Goal: Task Accomplishment & Management: Complete application form

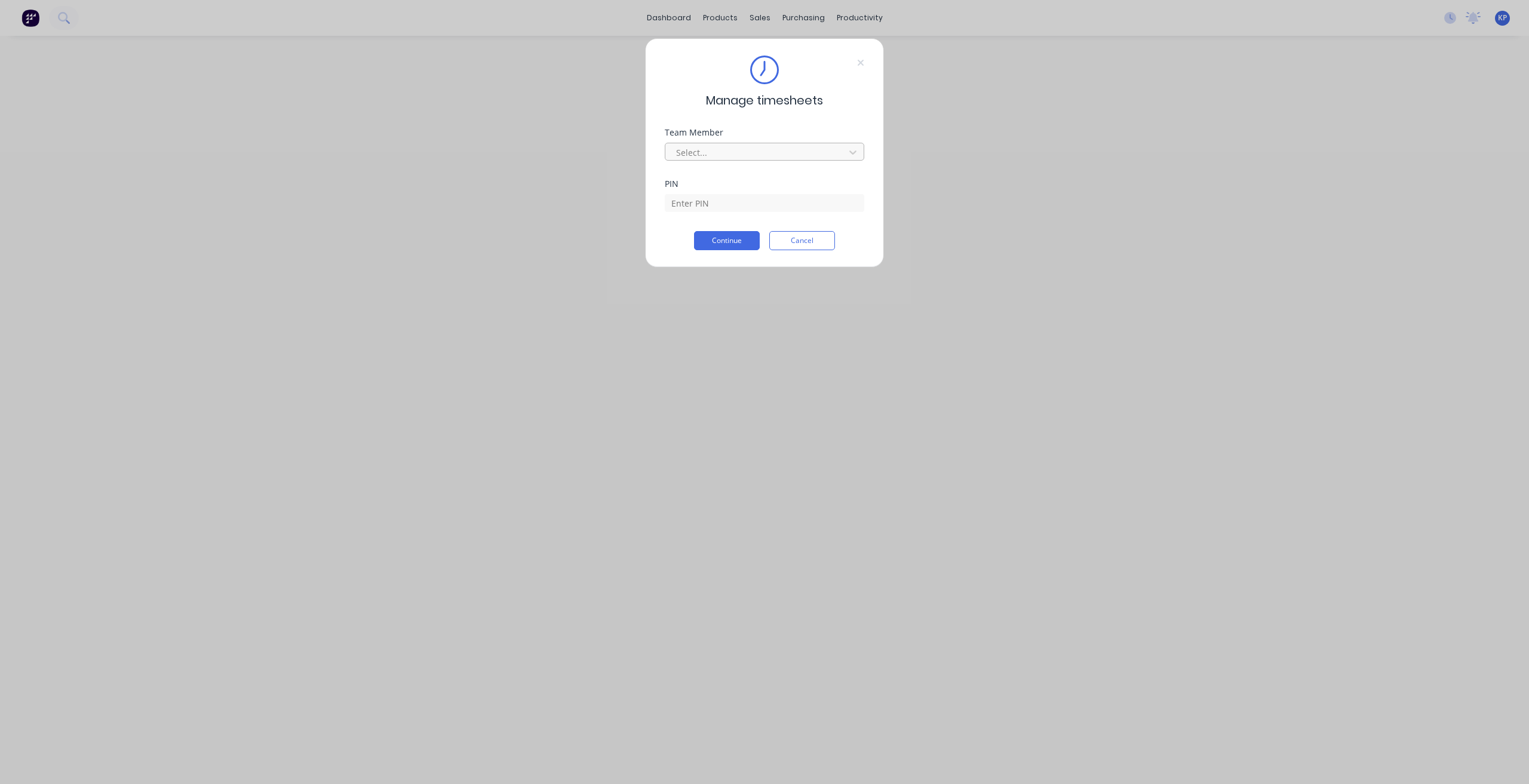
click at [818, 153] on div at bounding box center [757, 153] width 163 height 15
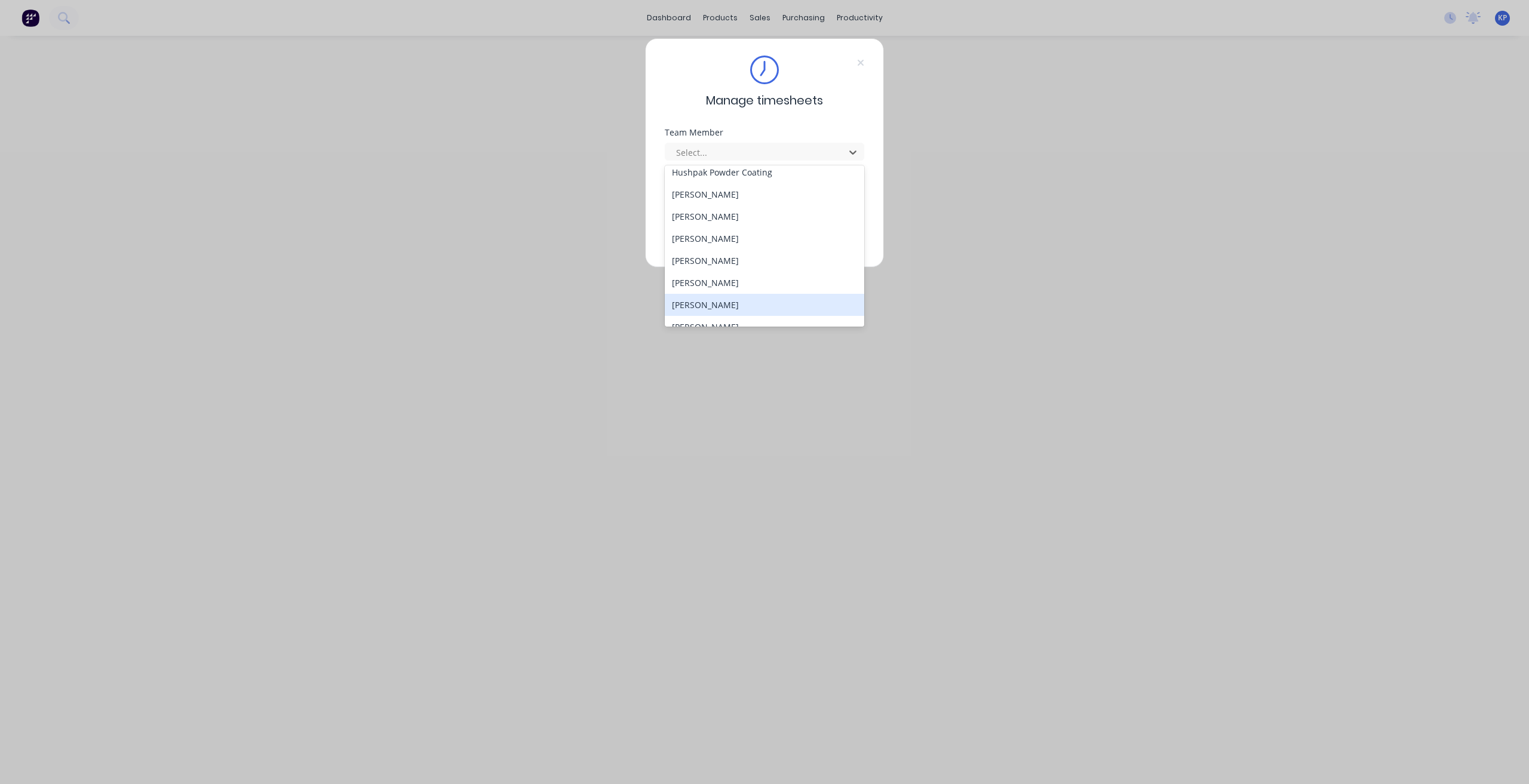
scroll to position [418, 0]
click at [724, 270] on div "[PERSON_NAME]" at bounding box center [765, 268] width 200 height 22
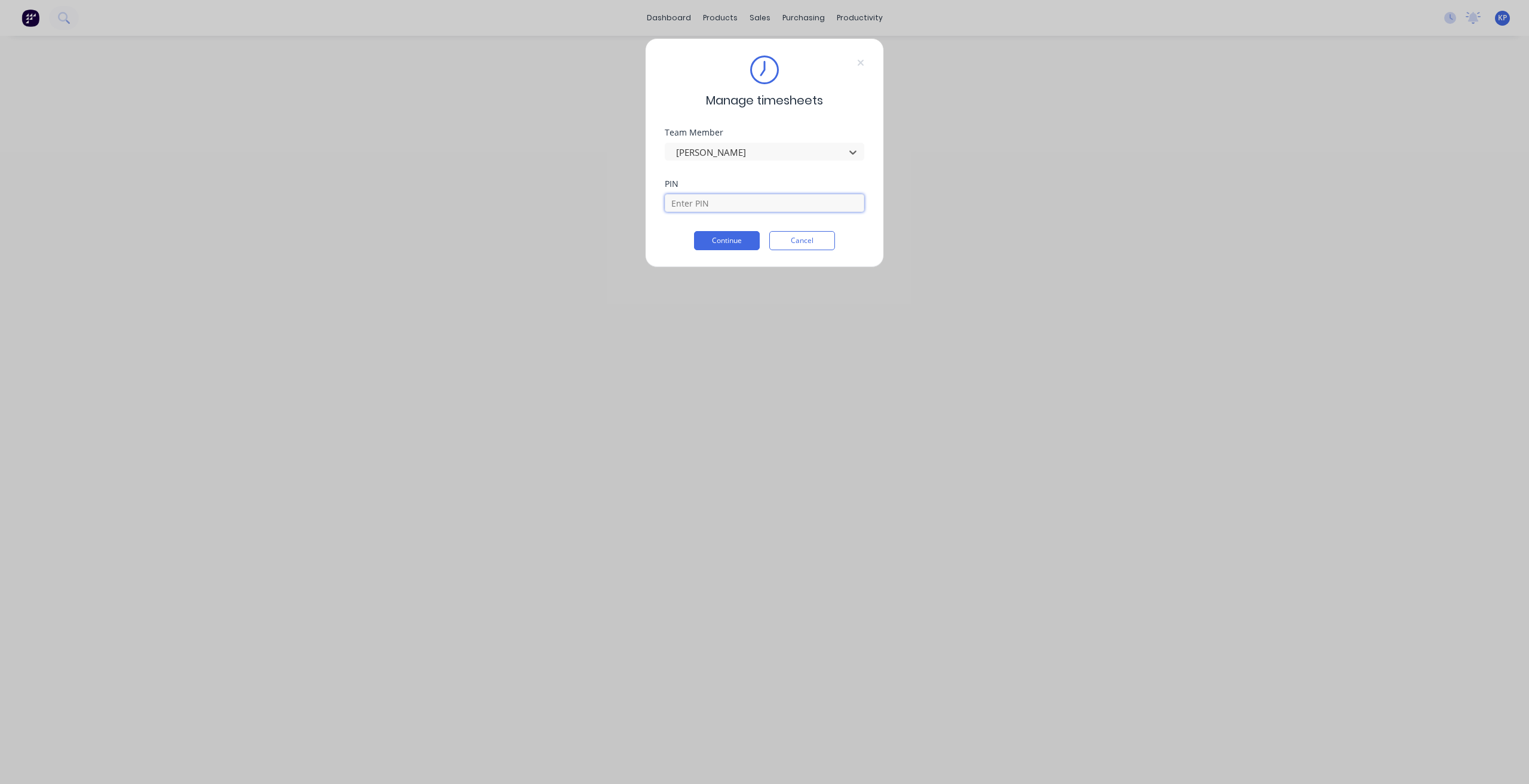
click at [724, 209] on input at bounding box center [764, 203] width 199 height 18
type input "8990"
click at [727, 238] on button "Continue" at bounding box center [726, 241] width 66 height 19
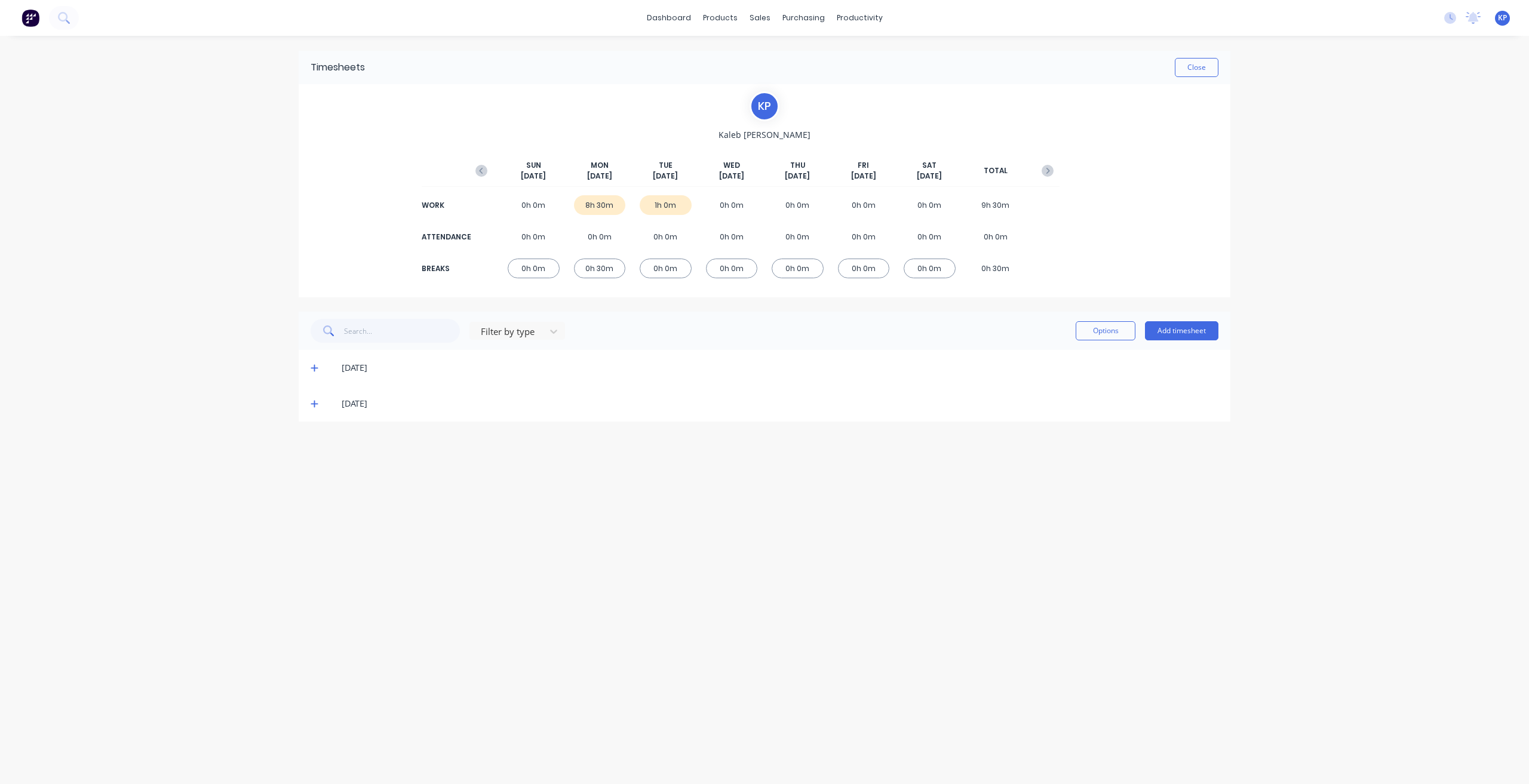
click at [317, 407] on span at bounding box center [316, 403] width 12 height 12
click at [1169, 333] on button "Add timesheet" at bounding box center [1181, 330] width 74 height 19
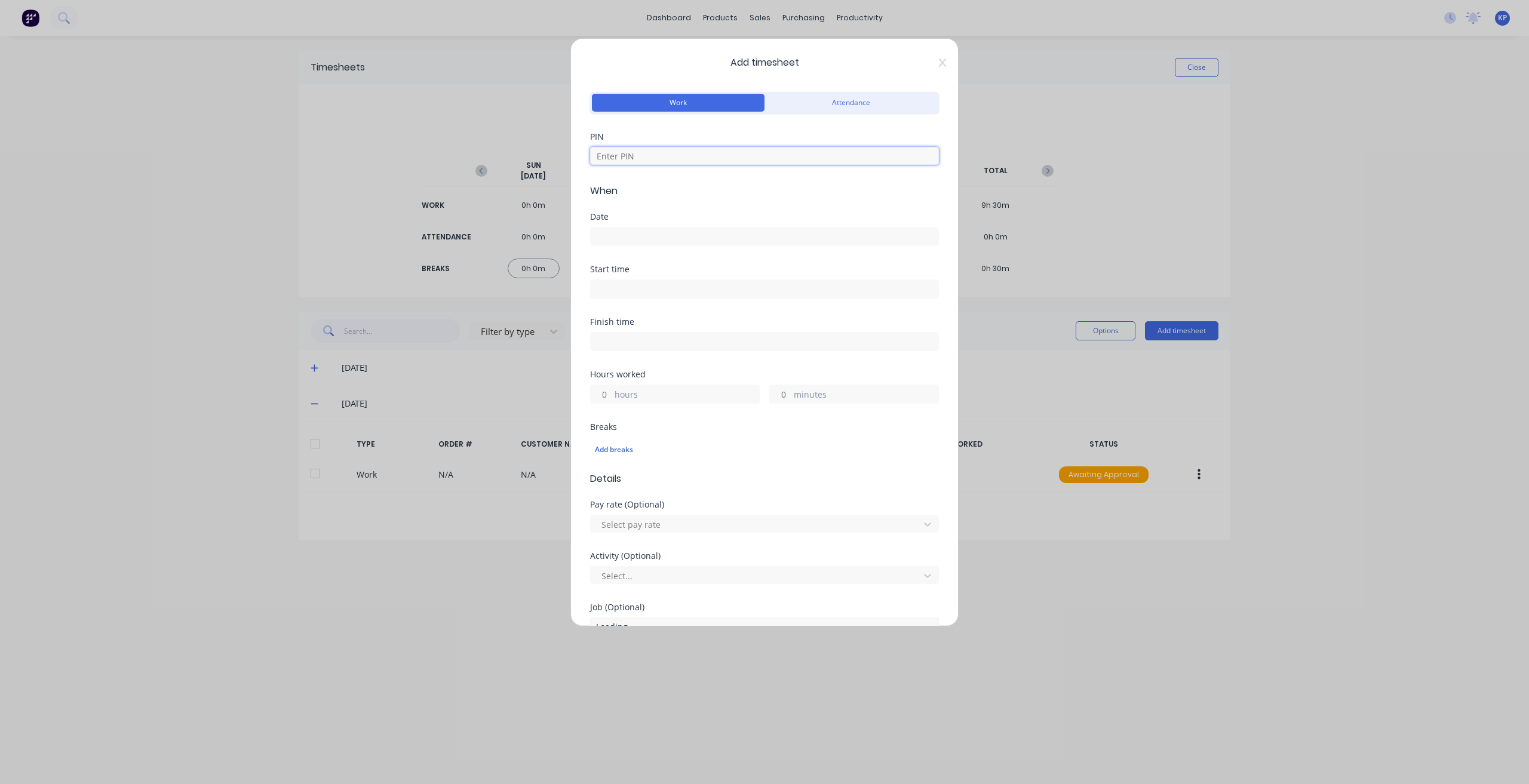
click at [612, 163] on input at bounding box center [764, 156] width 349 height 18
type input "8990"
click at [598, 219] on div "Date" at bounding box center [764, 216] width 349 height 8
click at [616, 226] on div at bounding box center [764, 234] width 349 height 22
click at [615, 217] on div "Date" at bounding box center [764, 216] width 349 height 8
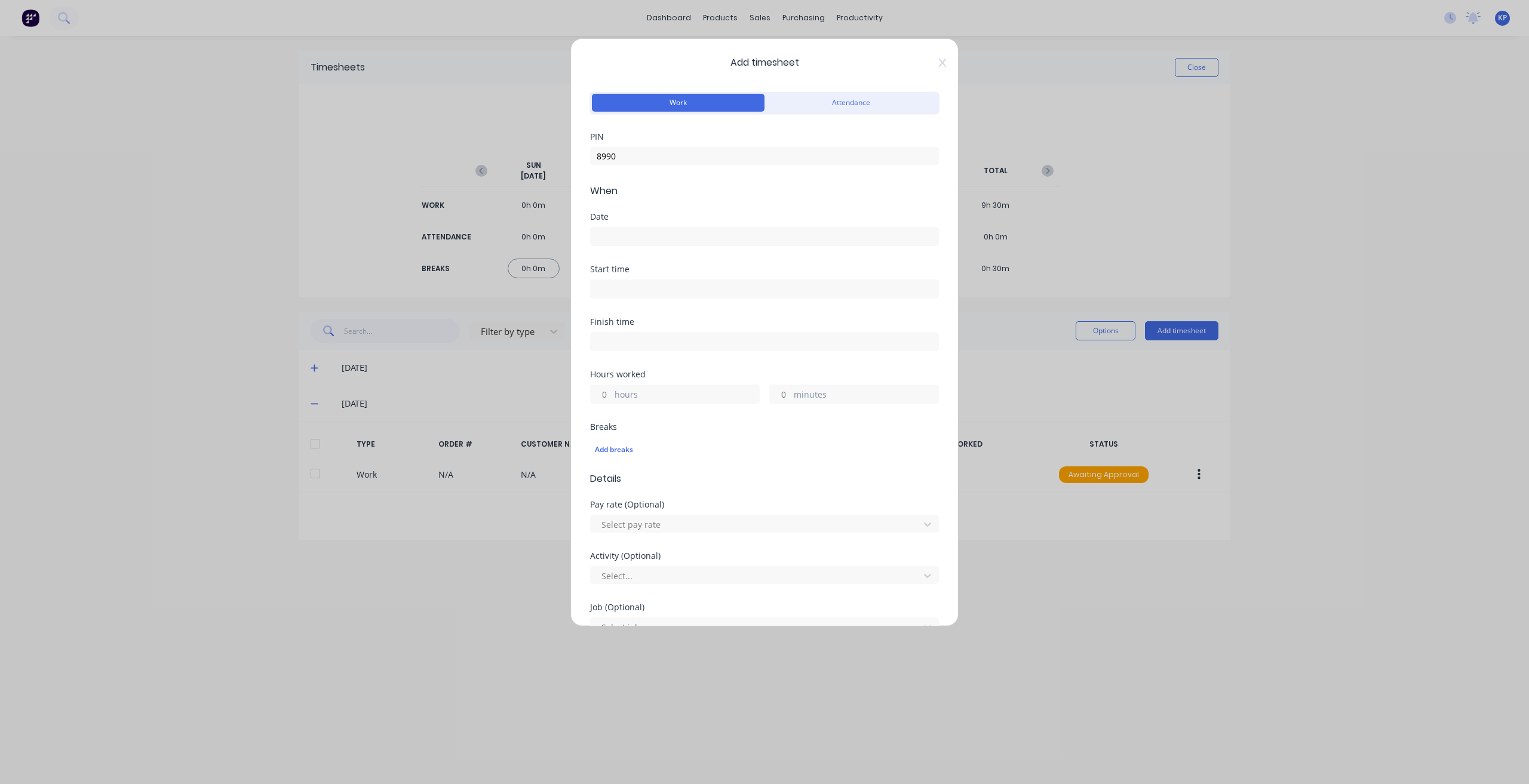
click at [606, 223] on div "Date" at bounding box center [764, 229] width 349 height 33
click at [606, 236] on input at bounding box center [764, 236] width 348 height 18
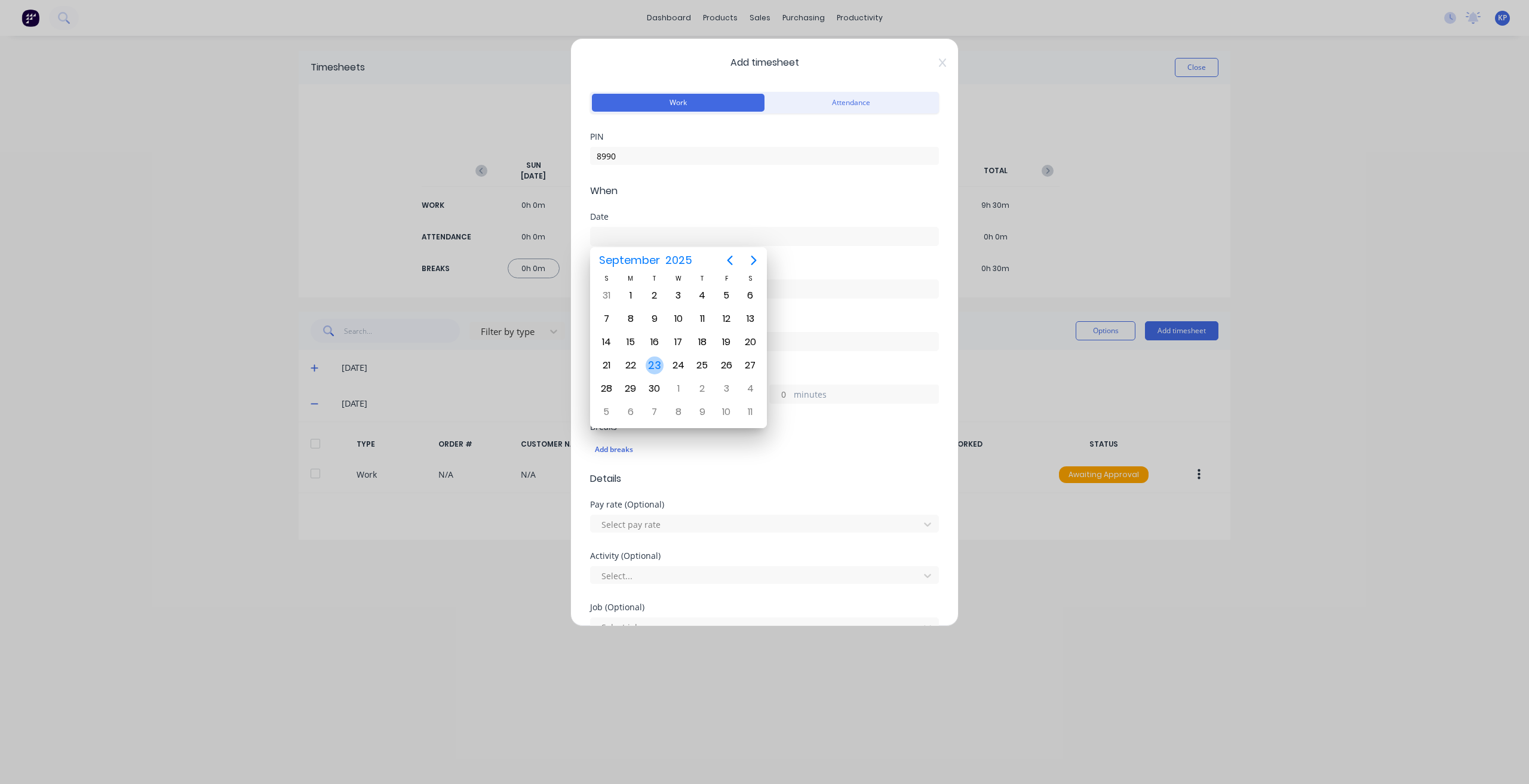
click at [652, 364] on div "23" at bounding box center [654, 365] width 18 height 18
type input "[DATE]"
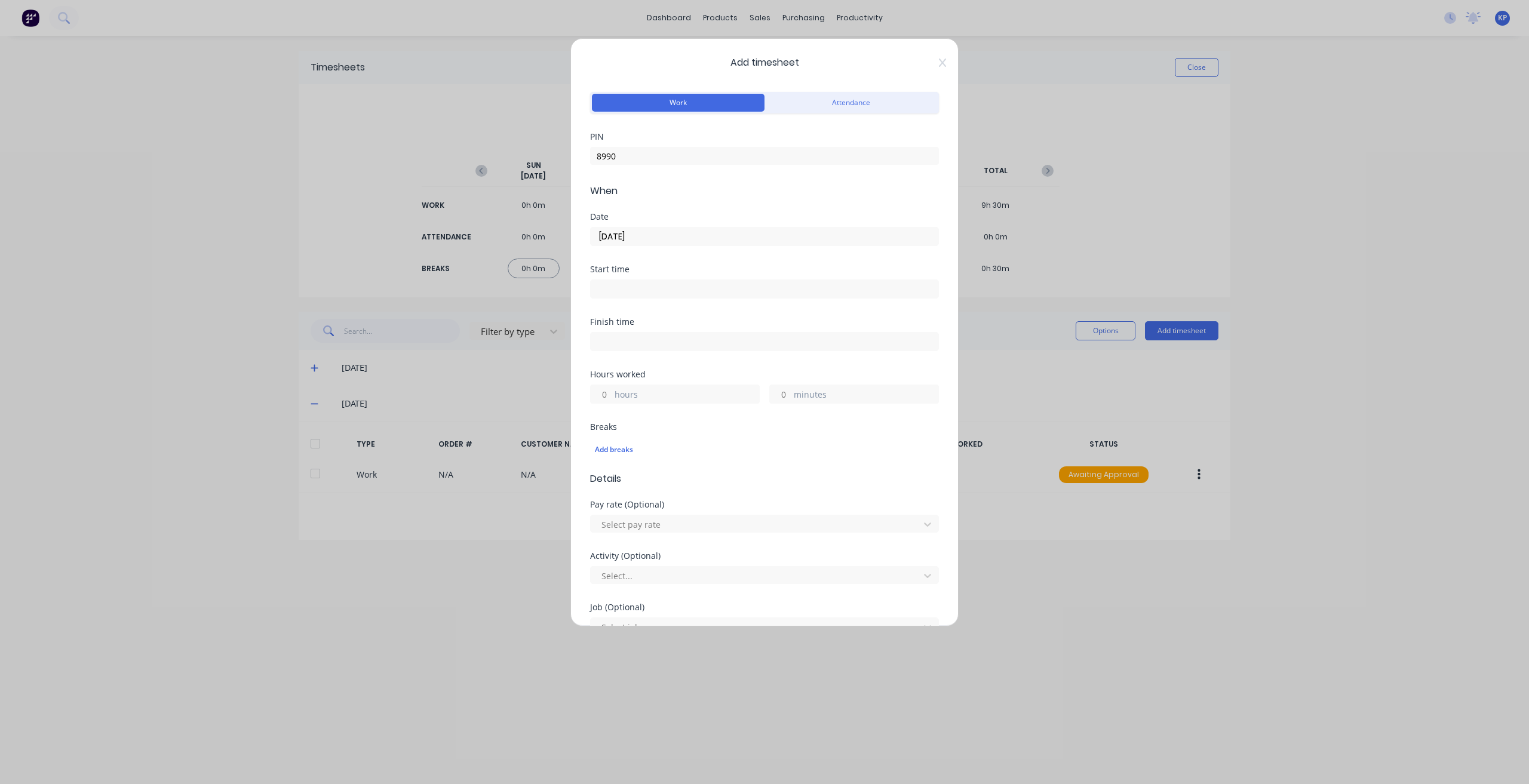
click at [633, 294] on input at bounding box center [764, 289] width 348 height 18
click at [615, 385] on div "07" at bounding box center [615, 393] width 30 height 20
click at [676, 358] on div "AM" at bounding box center [680, 352] width 30 height 20
type input "07:00 AM"
click at [758, 344] on input at bounding box center [764, 341] width 348 height 18
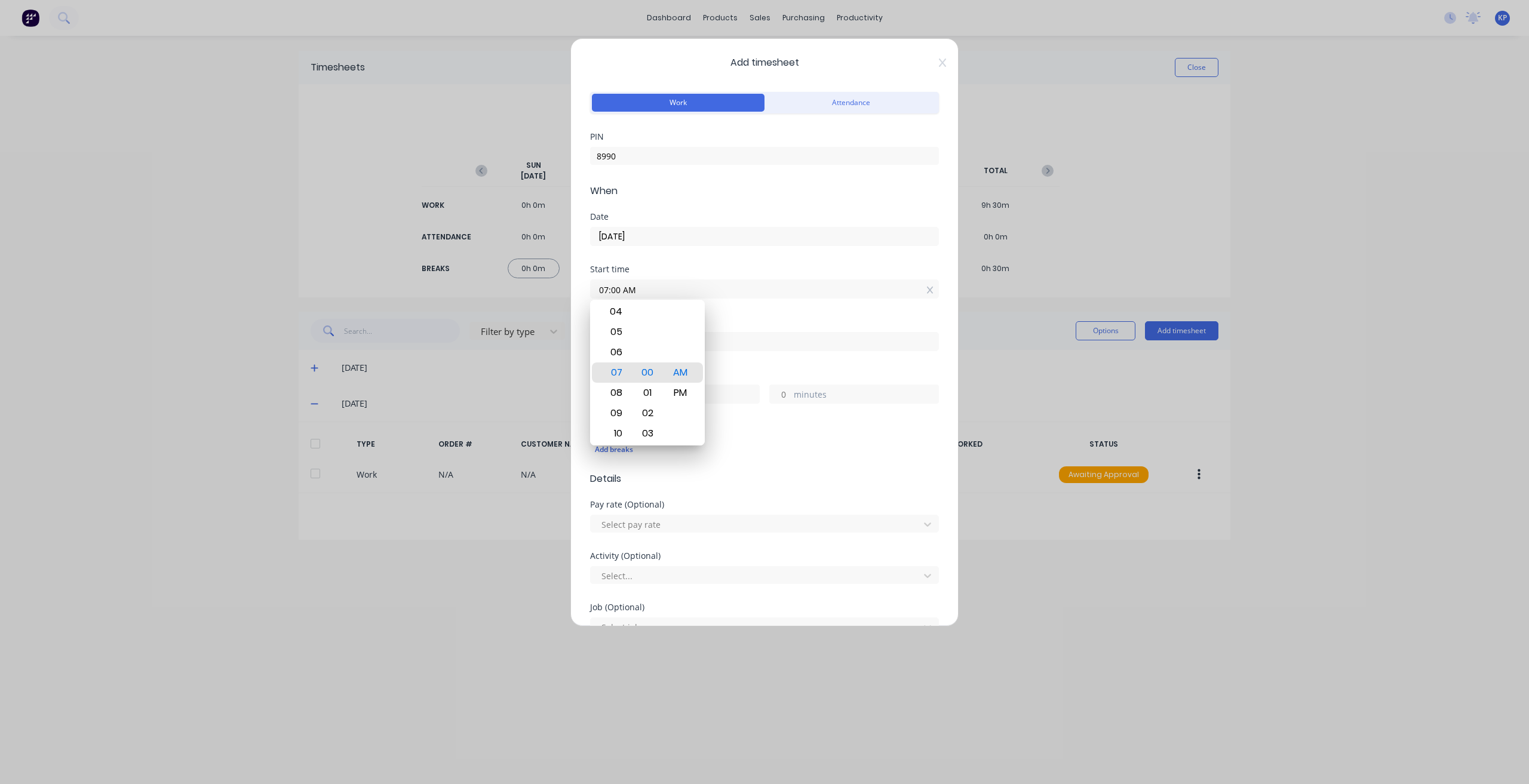
type input "02:52 PM"
type input "7"
type input "52"
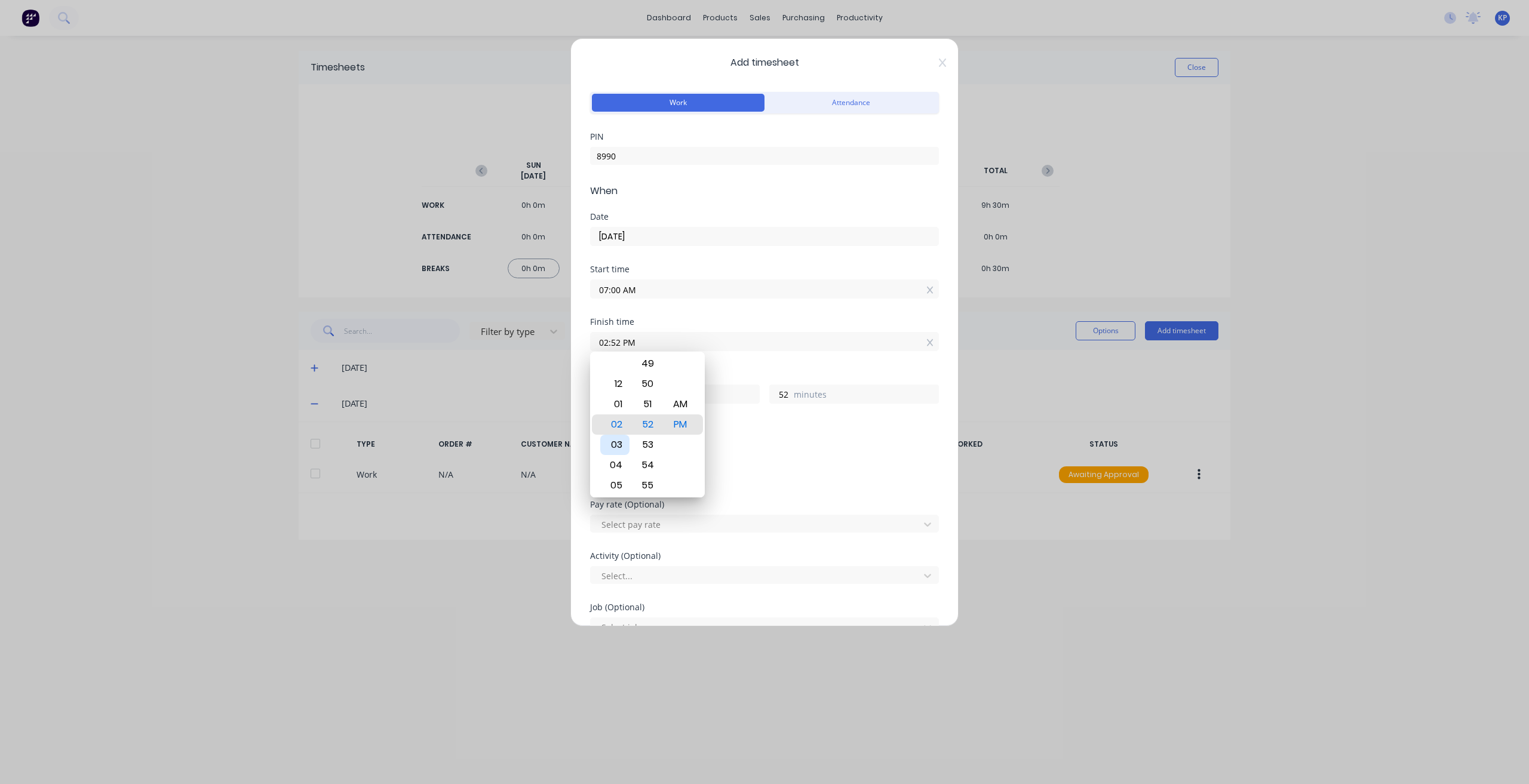
click at [615, 444] on div "03" at bounding box center [615, 445] width 30 height 20
type input "03:52 PM"
type input "8"
type input "03:56 PM"
type input "56"
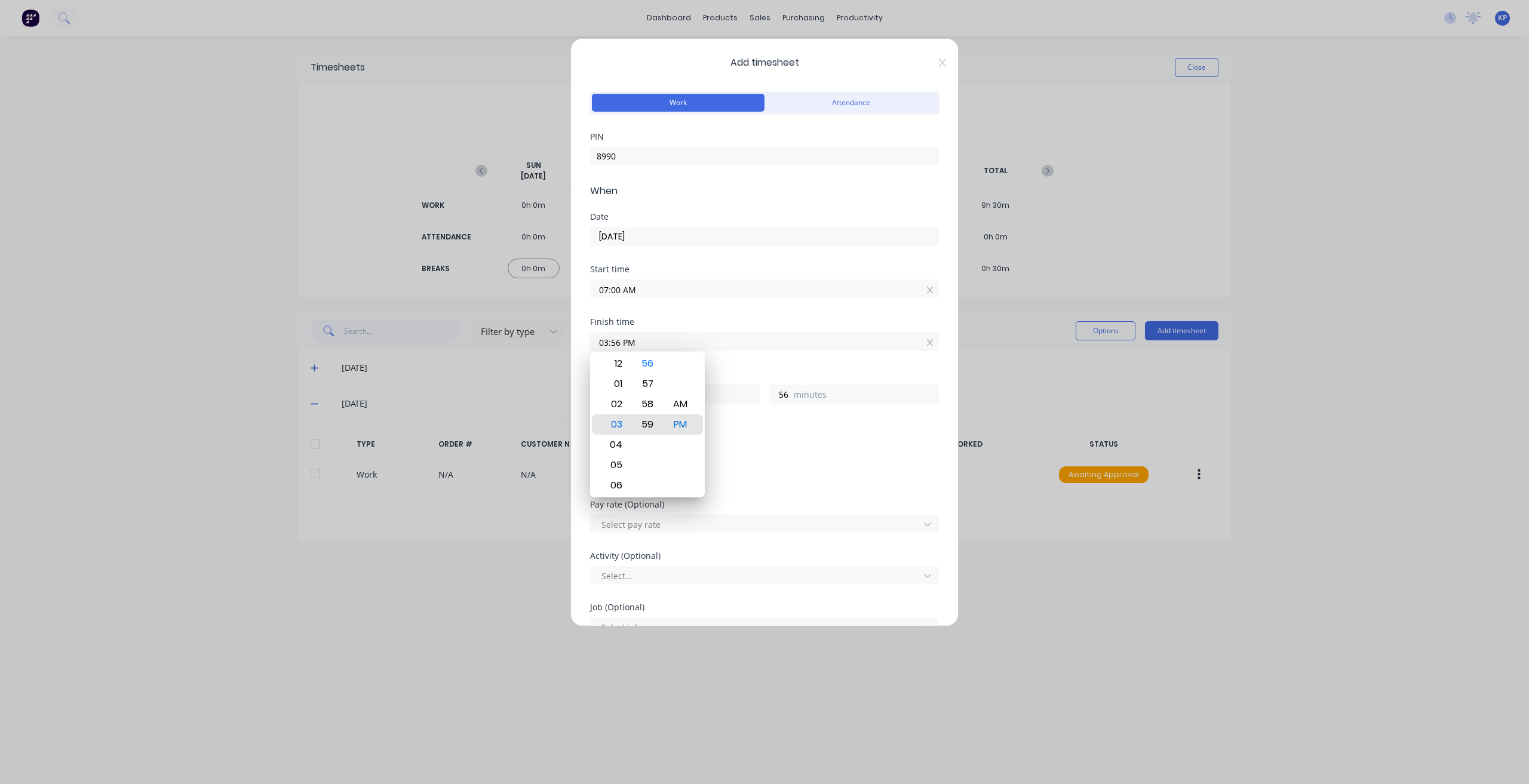
type input "03:59 PM"
type input "59"
type input "03:53 PM"
type input "53"
type input "03:47 PM"
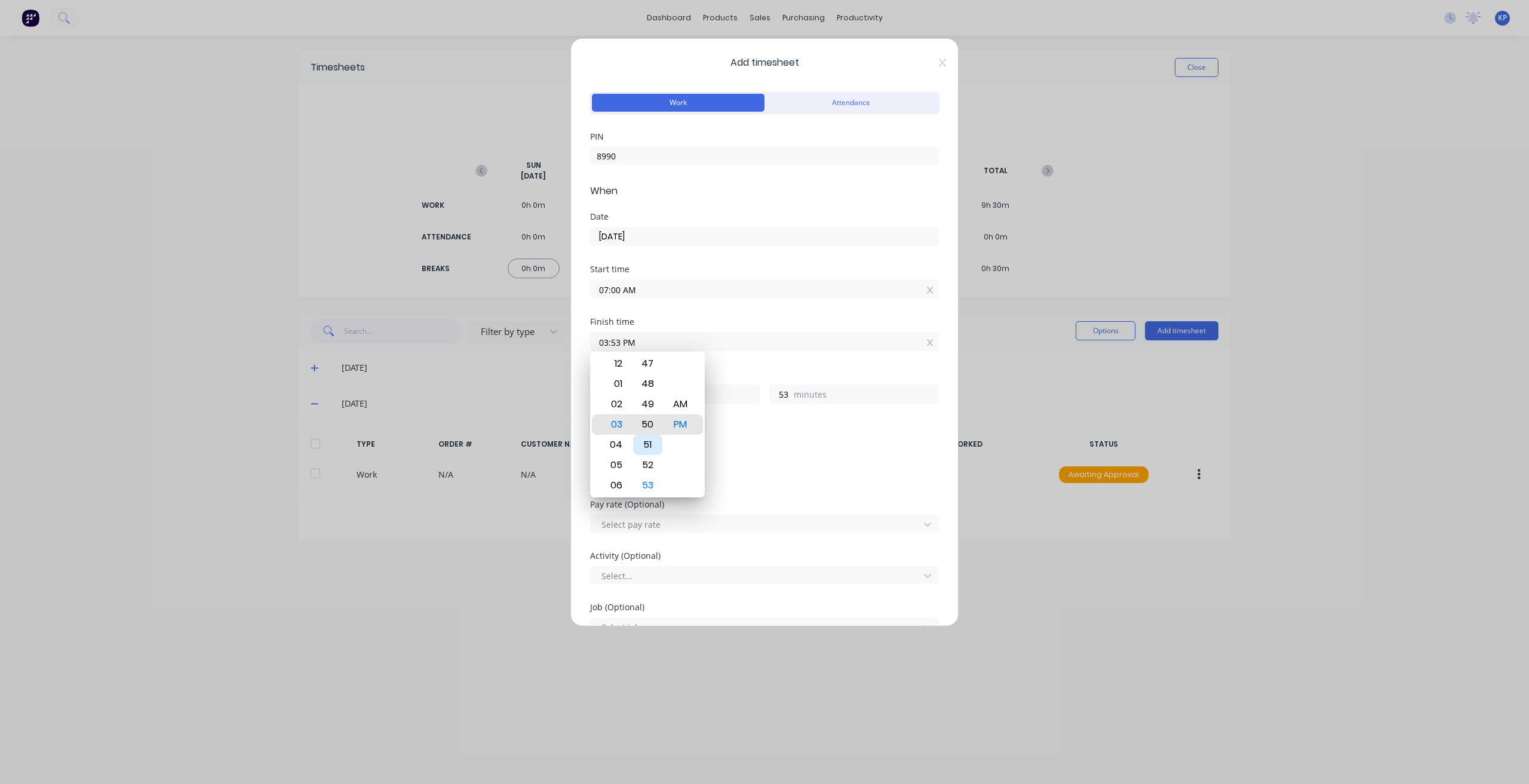
type input "47"
type input "03:41 PM"
type input "41"
type input "03:27 PM"
type input "27"
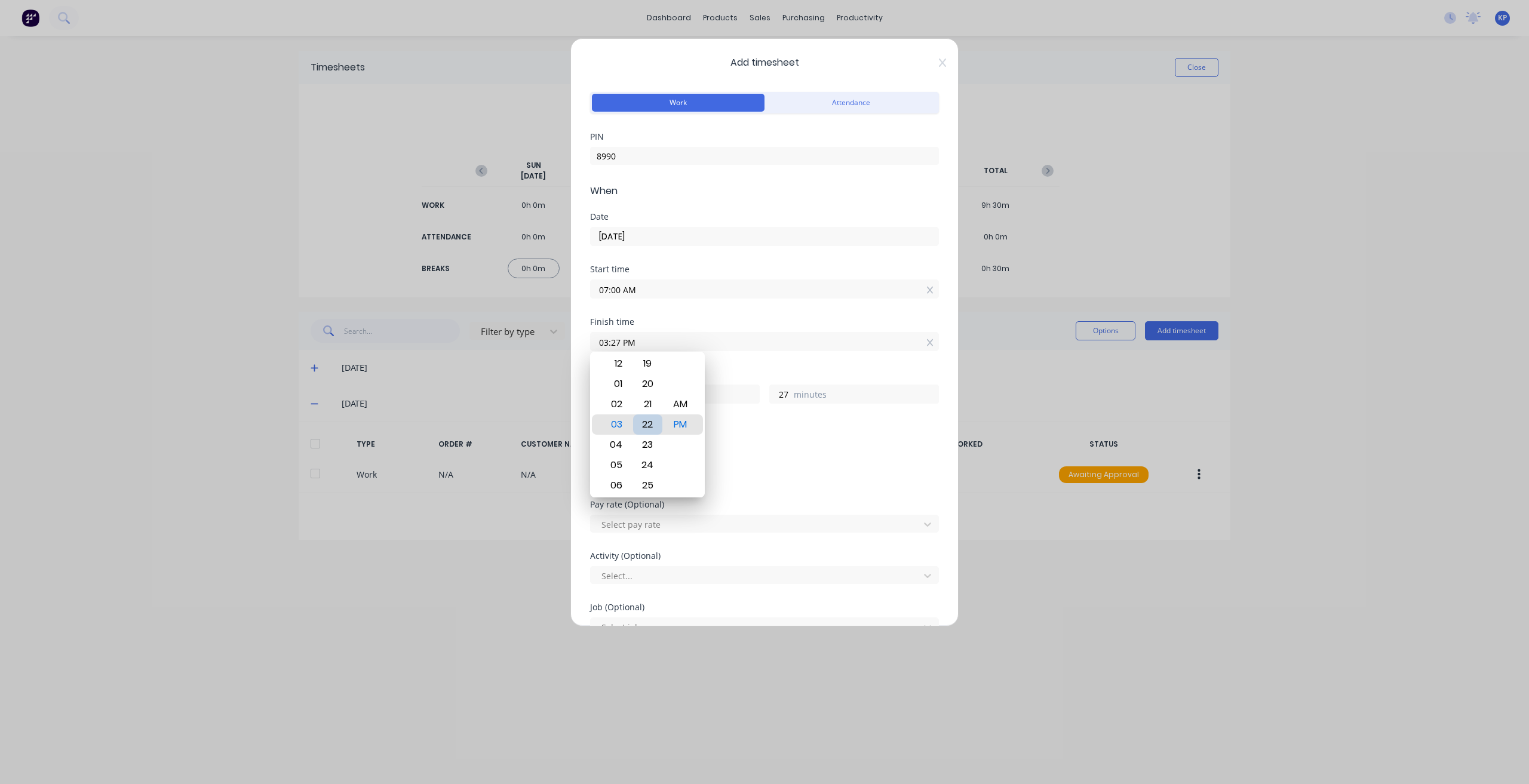
type input "03:22 PM"
type input "22"
type input "03:16 PM"
type input "16"
type input "03:09 PM"
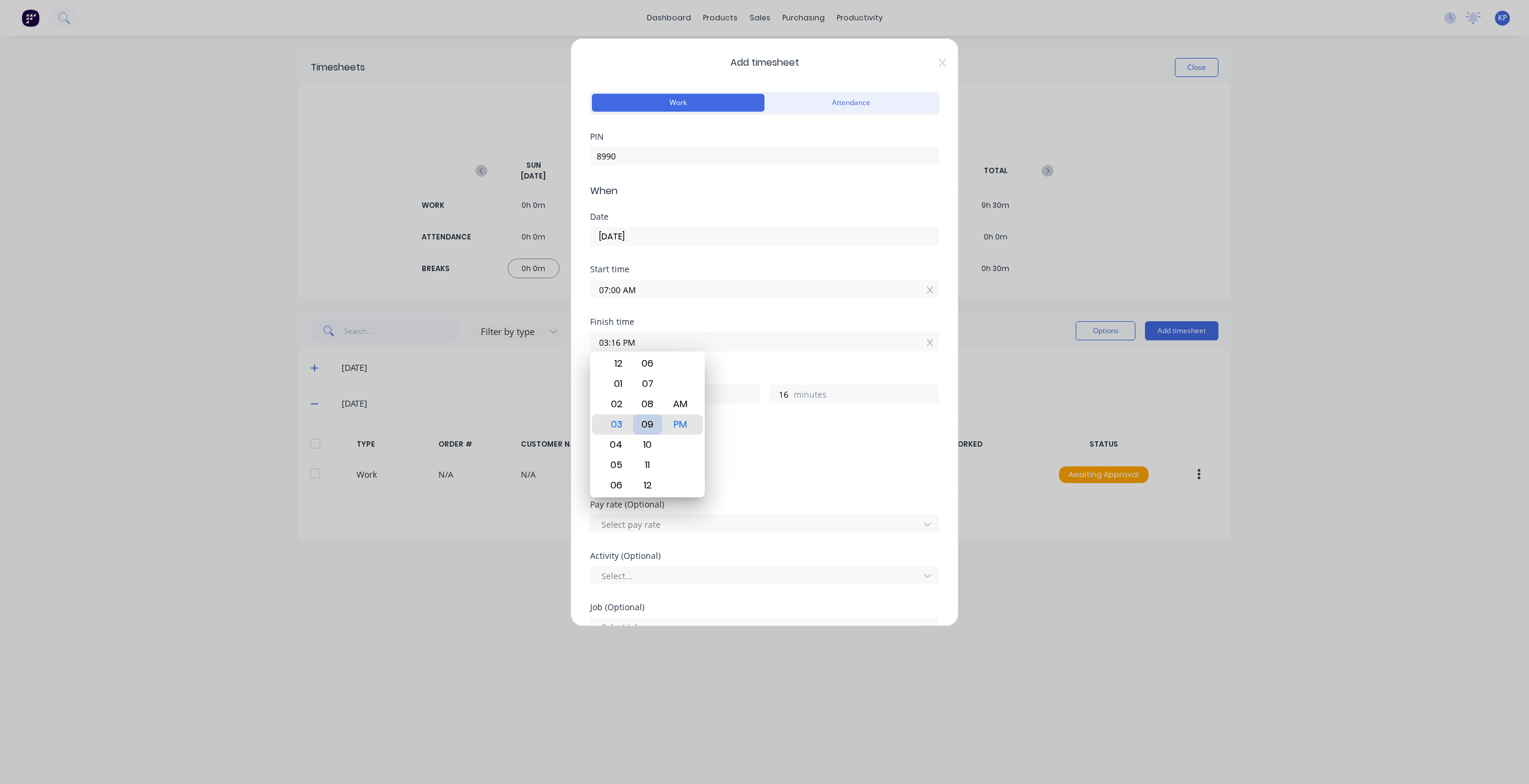
type input "9"
type input "03:00 PM"
type input "0"
click at [680, 424] on div "PM" at bounding box center [680, 424] width 30 height 20
click at [730, 416] on div "Hours worked 8 hours 0 minutes" at bounding box center [764, 396] width 349 height 53
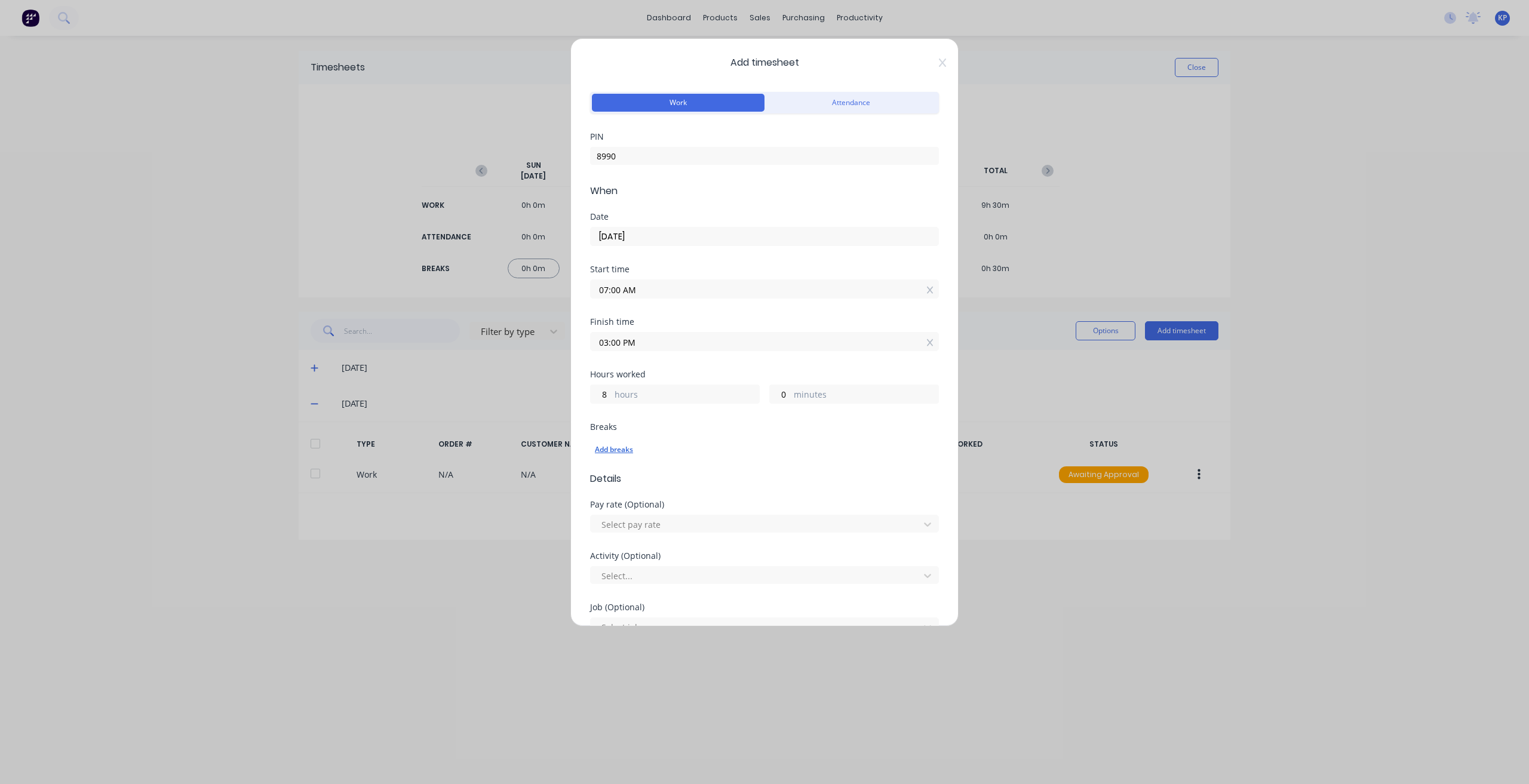
click at [607, 450] on div "Add breaks" at bounding box center [764, 449] width 339 height 16
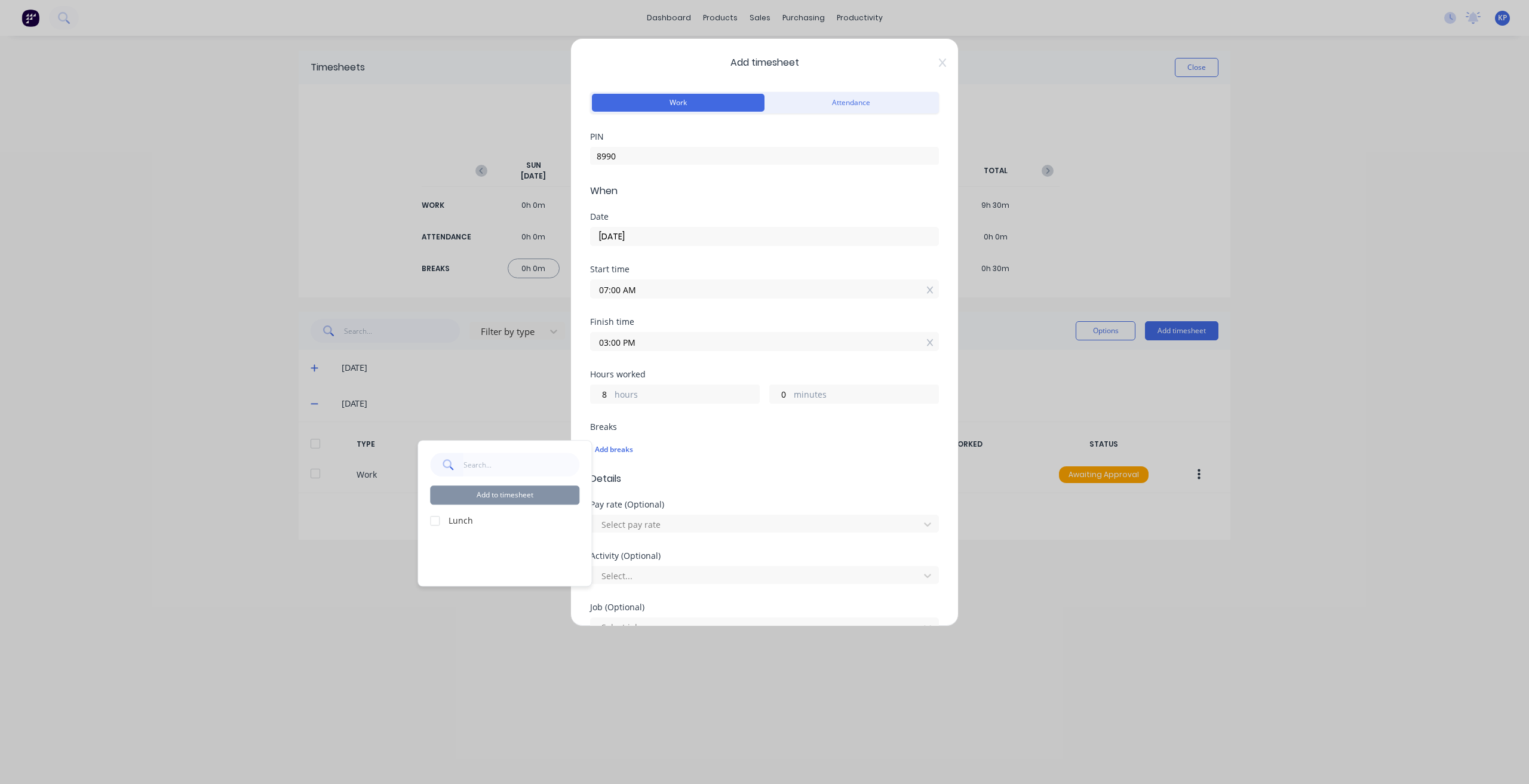
click at [434, 521] on div at bounding box center [435, 521] width 24 height 24
drag, startPoint x: 496, startPoint y: 498, endPoint x: 501, endPoint y: 496, distance: 5.4
click at [498, 496] on button "Add to timesheet" at bounding box center [505, 495] width 150 height 19
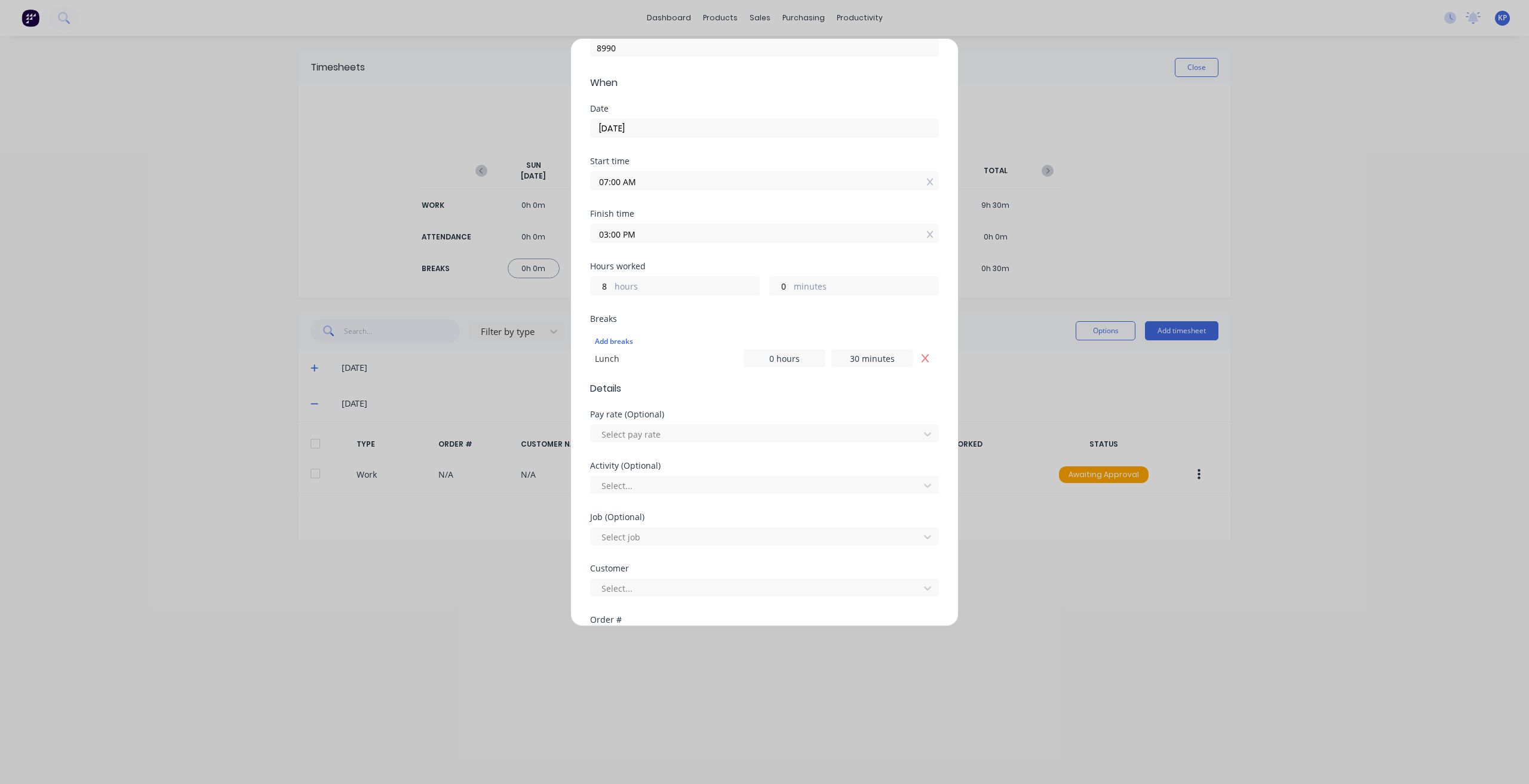
scroll to position [298, 0]
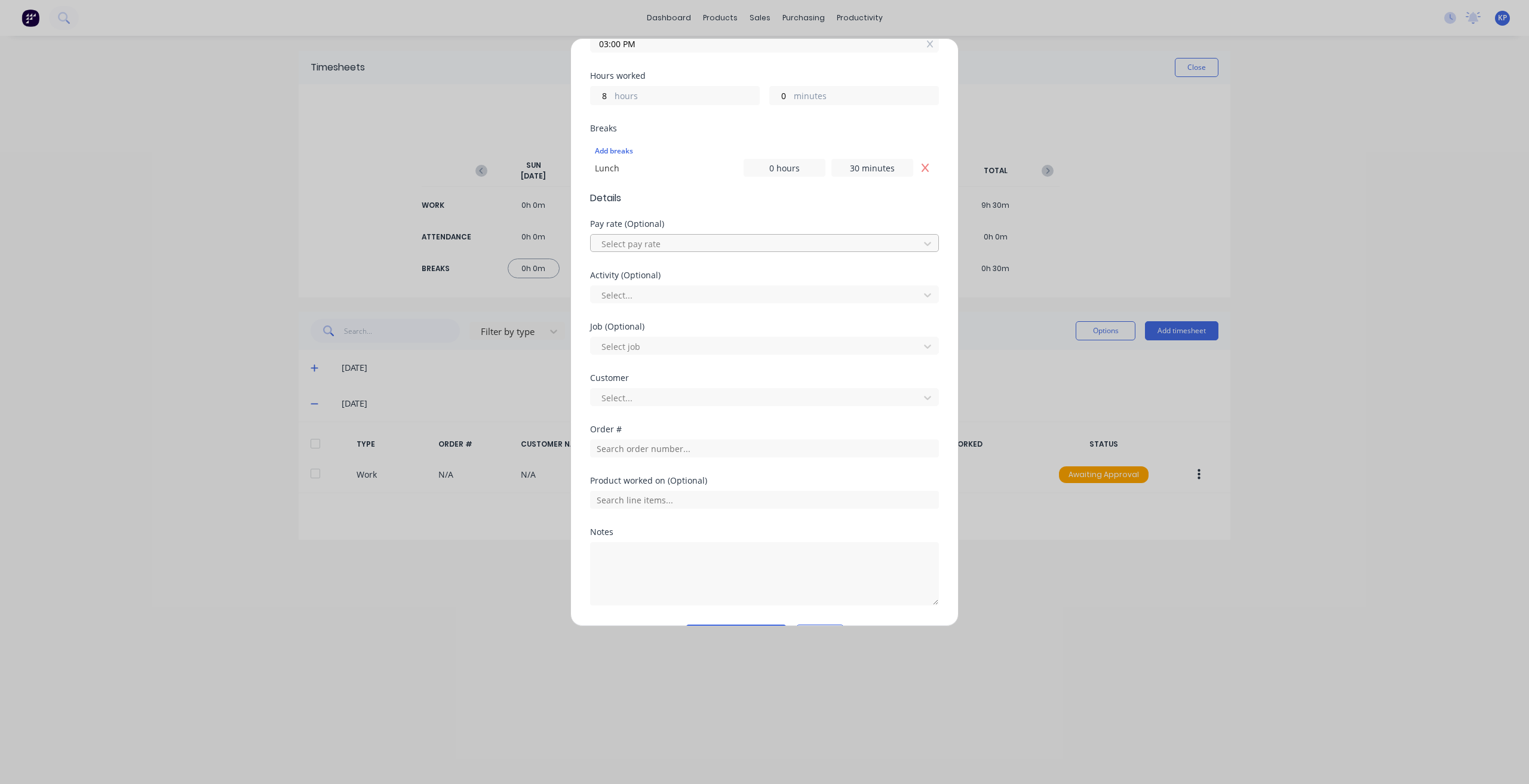
click at [659, 242] on div at bounding box center [757, 244] width 313 height 15
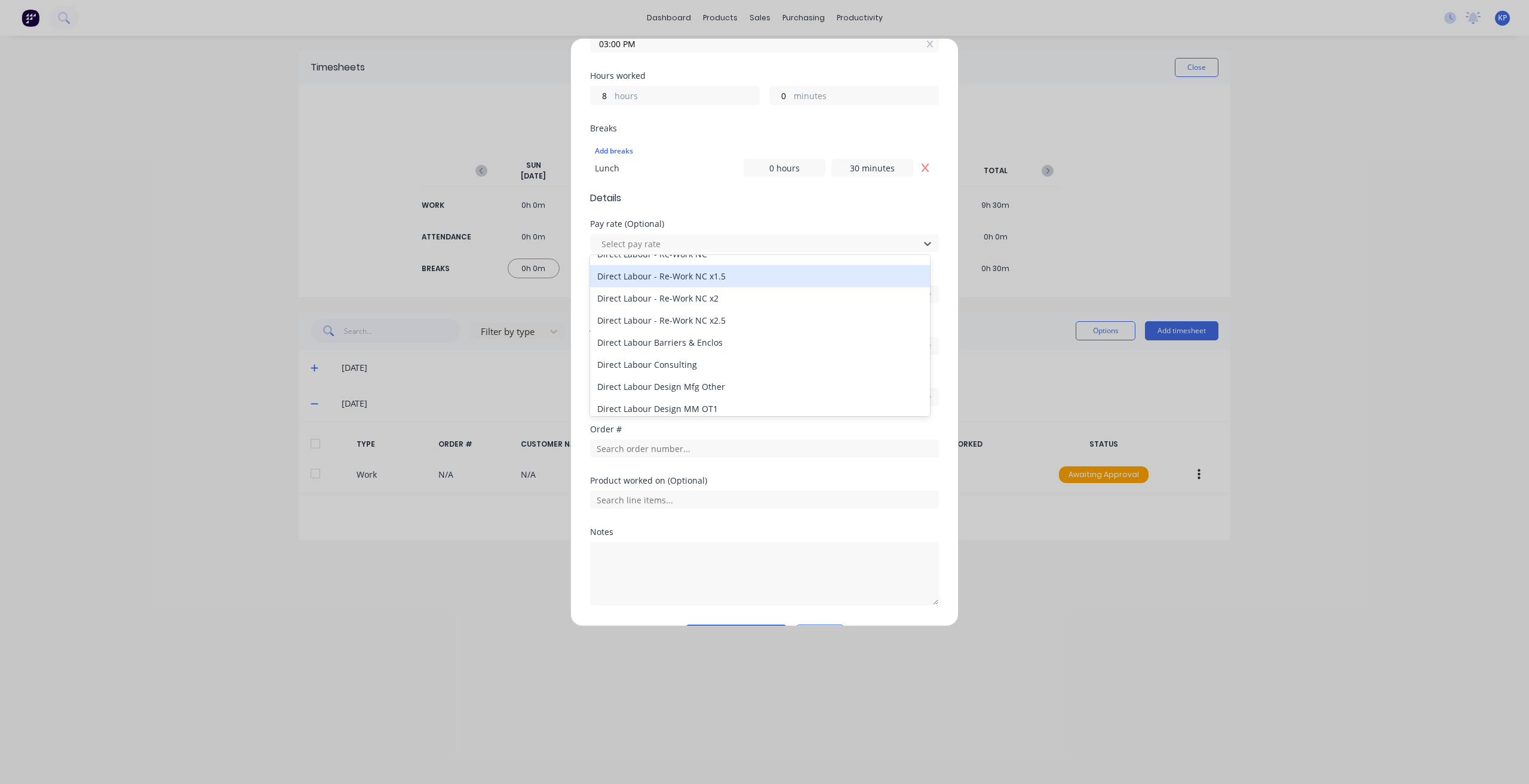
scroll to position [537, 0]
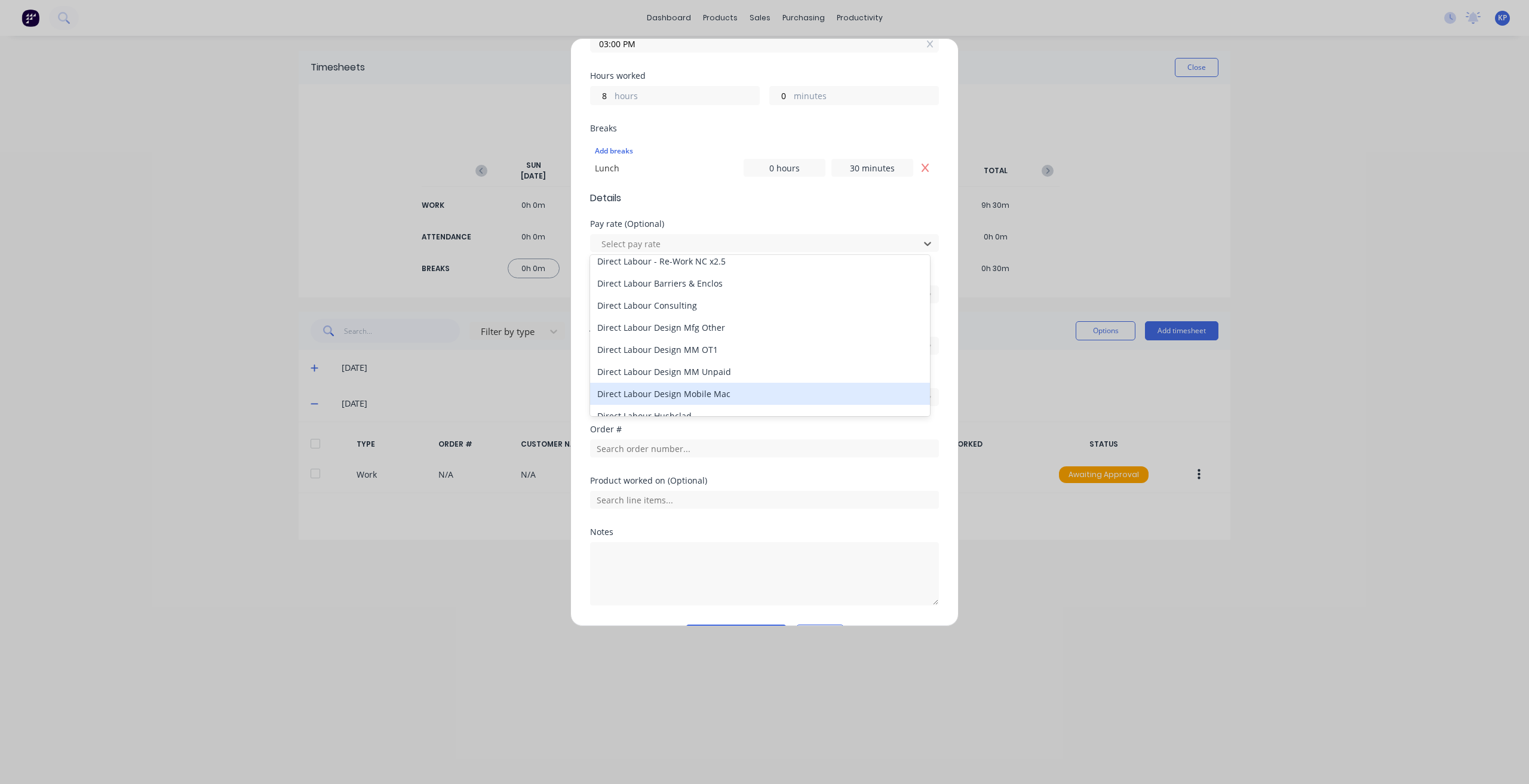
click at [716, 397] on div "Direct Labour Design Mobile Mac" at bounding box center [760, 393] width 340 height 22
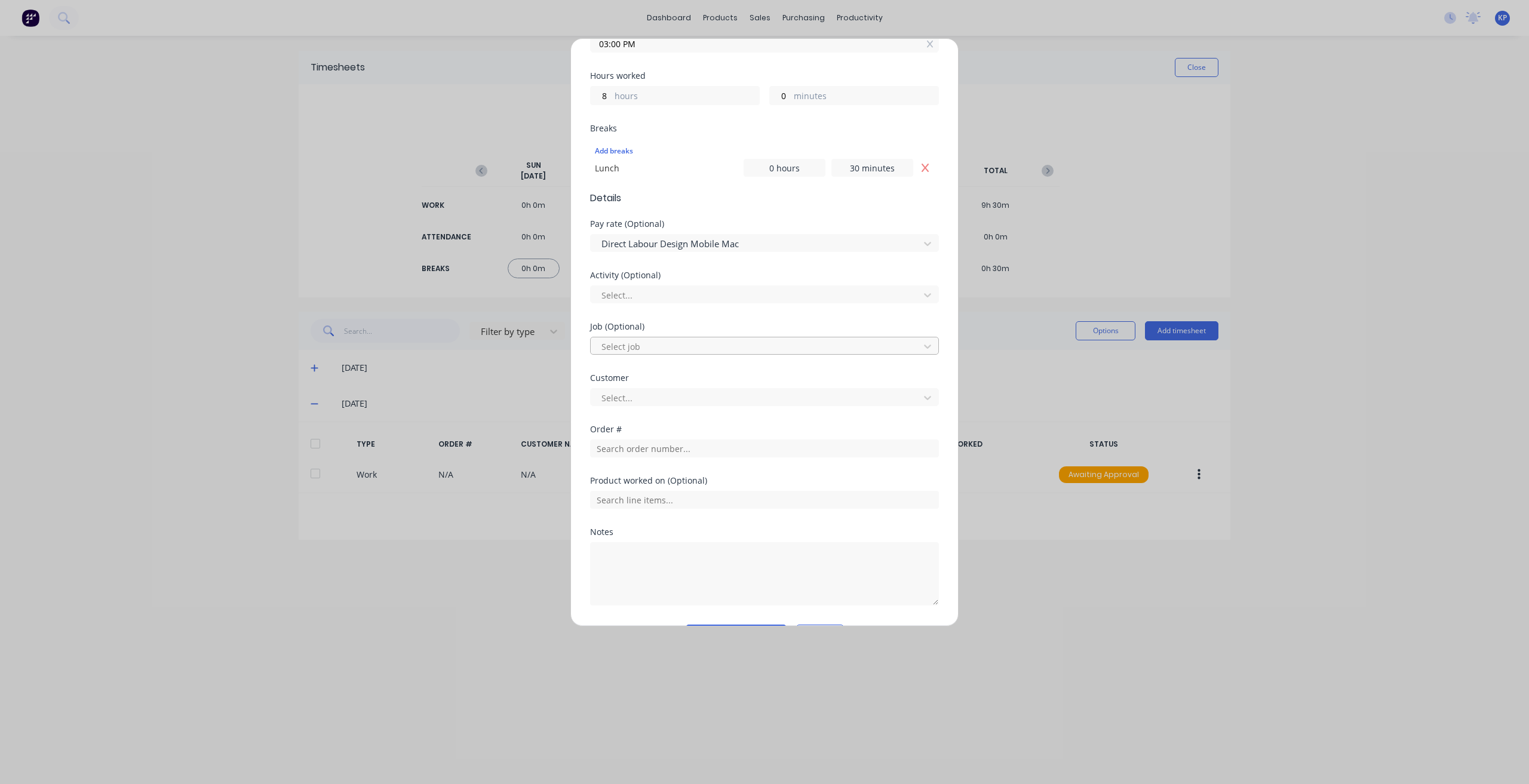
click at [650, 340] on div at bounding box center [757, 347] width 313 height 15
click at [645, 291] on div at bounding box center [757, 295] width 313 height 15
click at [655, 453] on div "Drafting" at bounding box center [760, 452] width 340 height 22
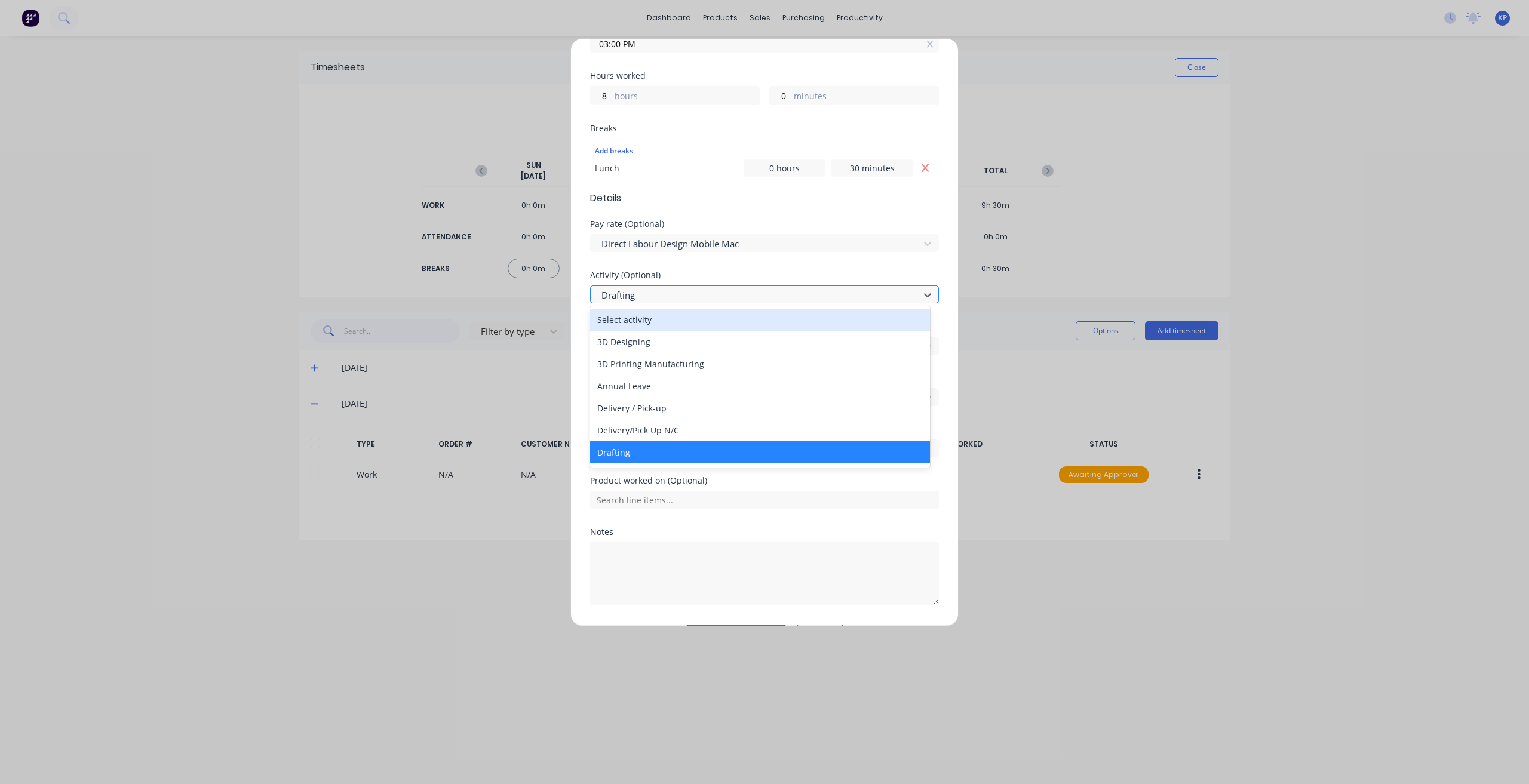
click at [654, 293] on div at bounding box center [757, 295] width 313 height 15
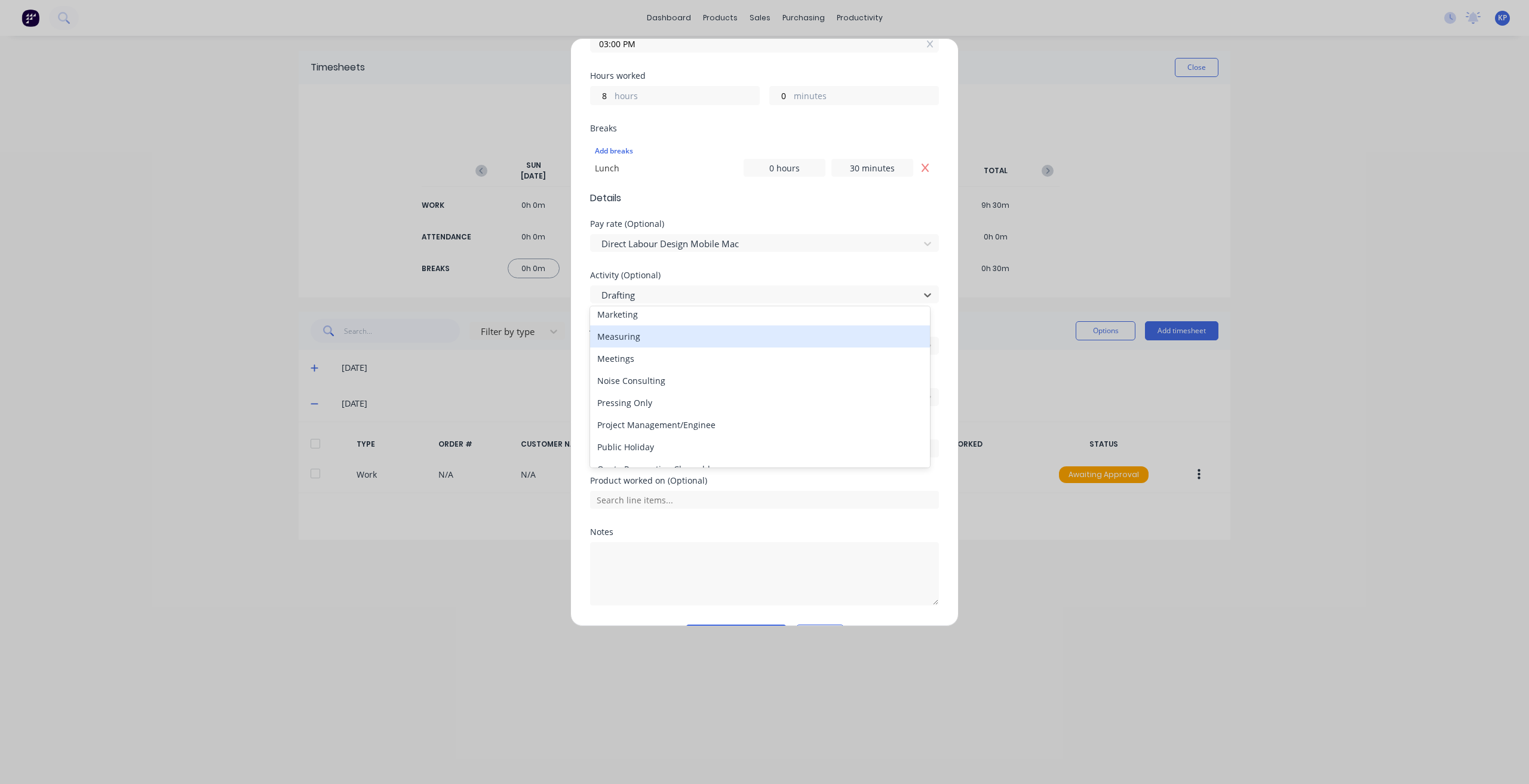
scroll to position [358, 0]
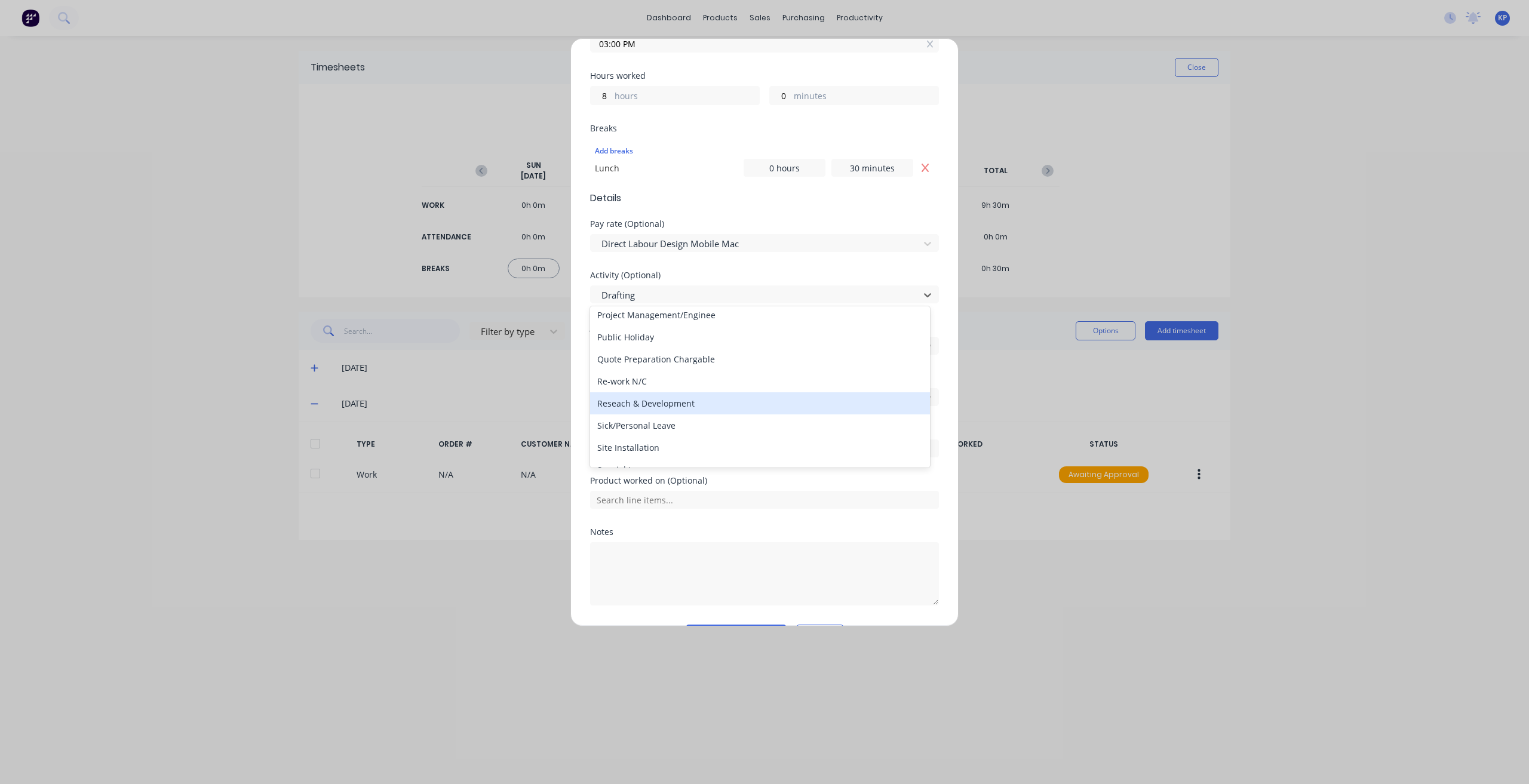
click at [686, 398] on div "Reseach & Development" at bounding box center [760, 403] width 340 height 22
click at [630, 339] on div at bounding box center [757, 347] width 313 height 15
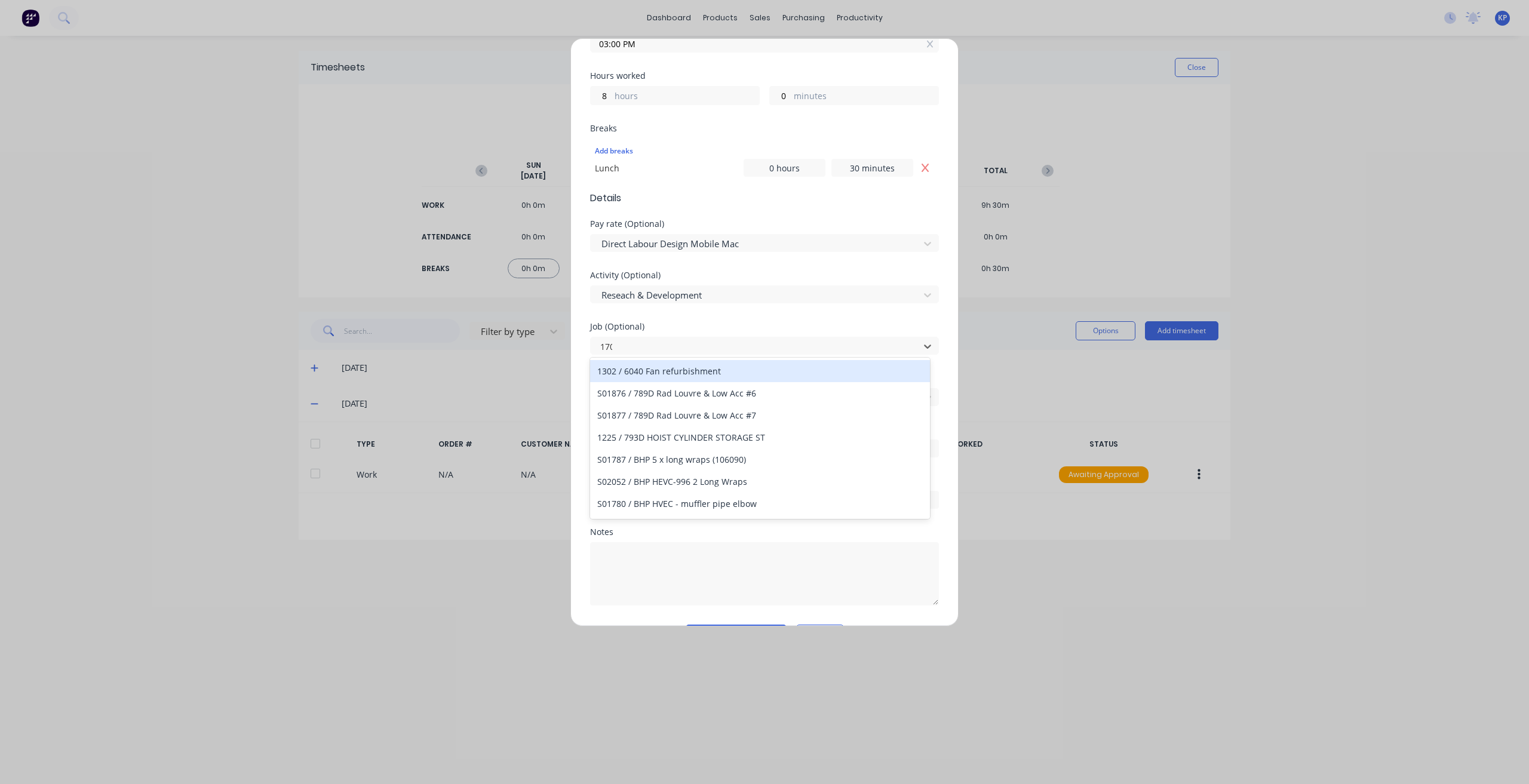
type input "1705"
click at [655, 371] on div "1705 / Engineerng T11-T16 R&D Hushpak" at bounding box center [760, 371] width 340 height 22
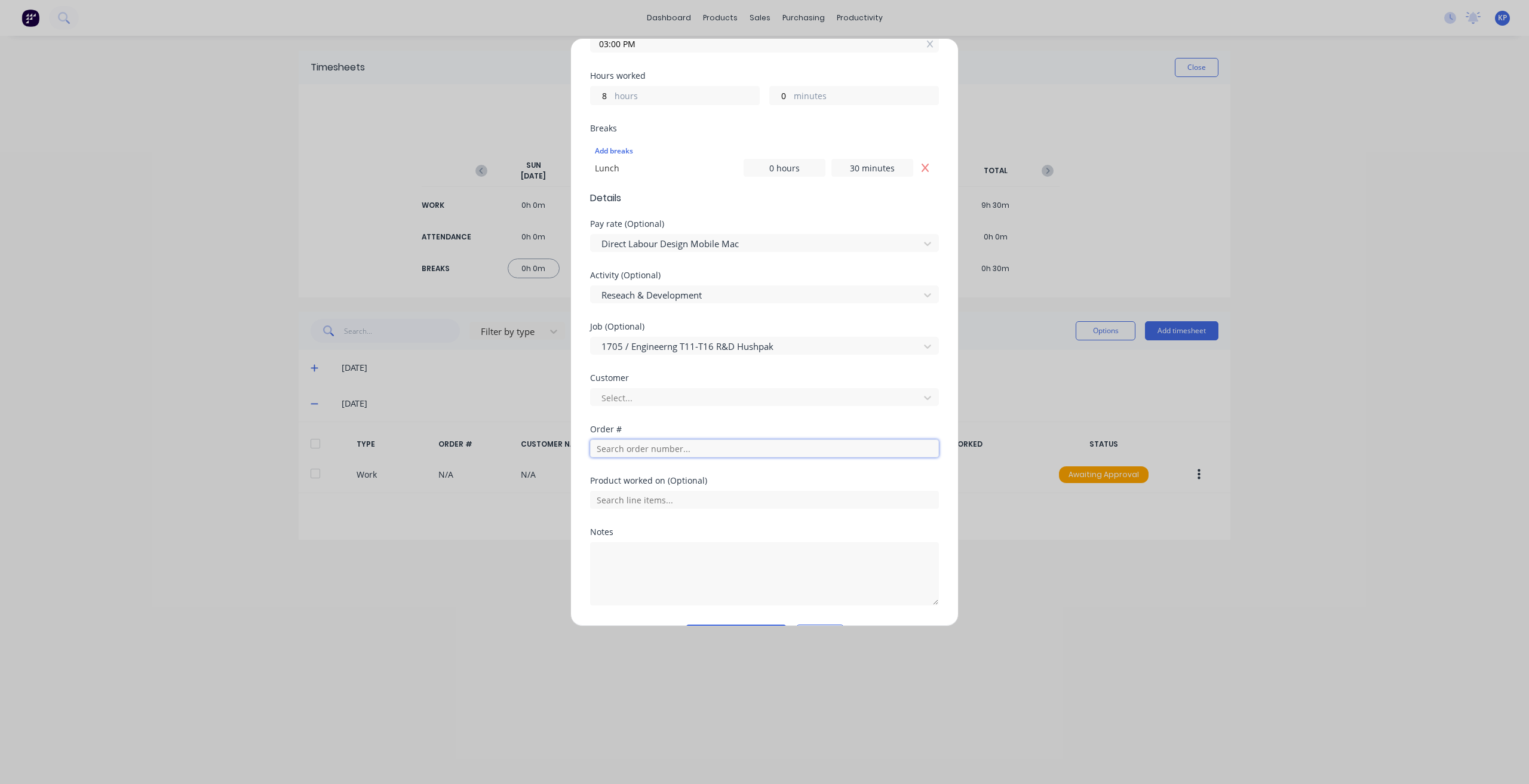
click at [632, 455] on div "Order #" at bounding box center [764, 451] width 349 height 52
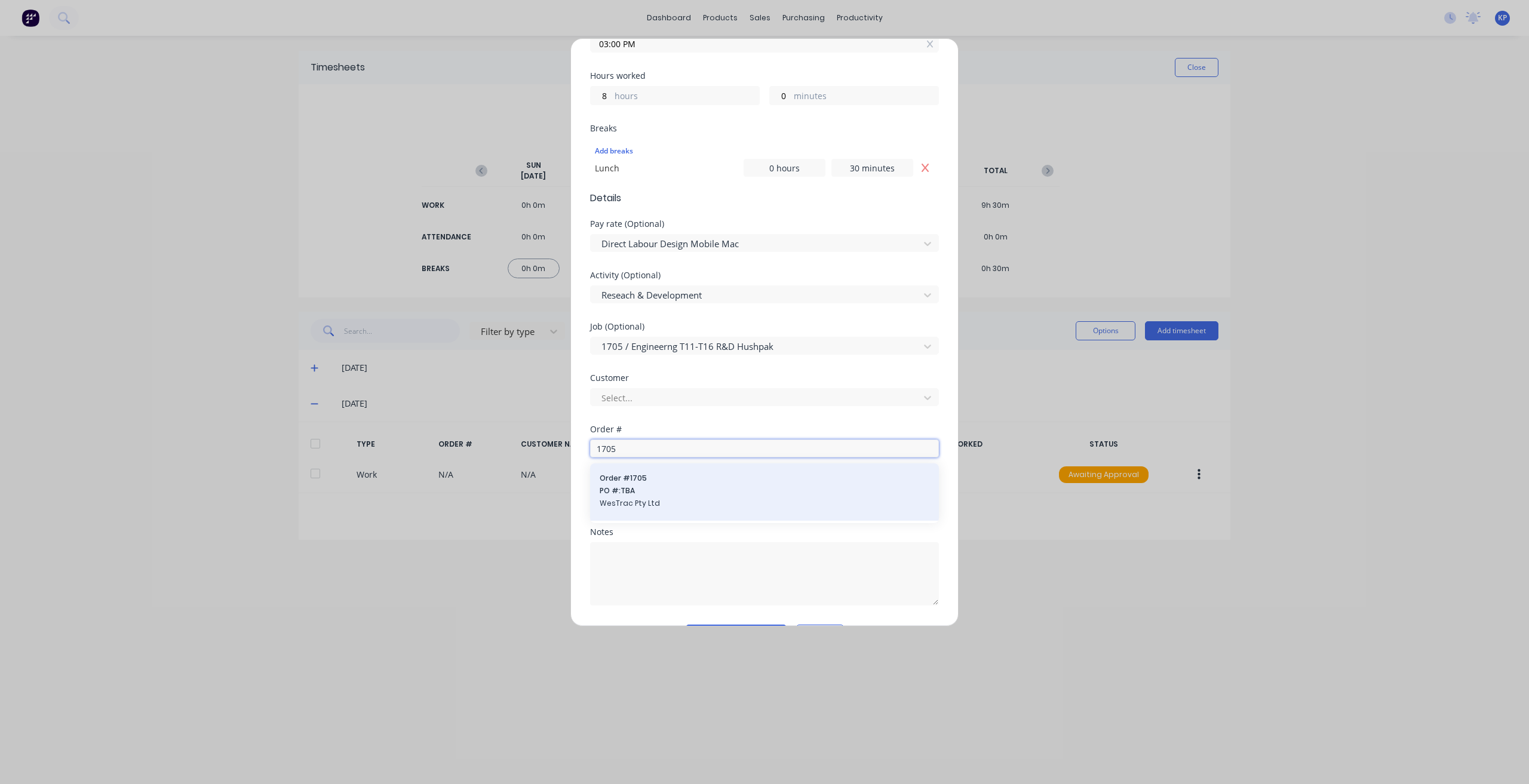
type input "1705"
click at [630, 478] on span "Order # 1705" at bounding box center [764, 478] width 330 height 11
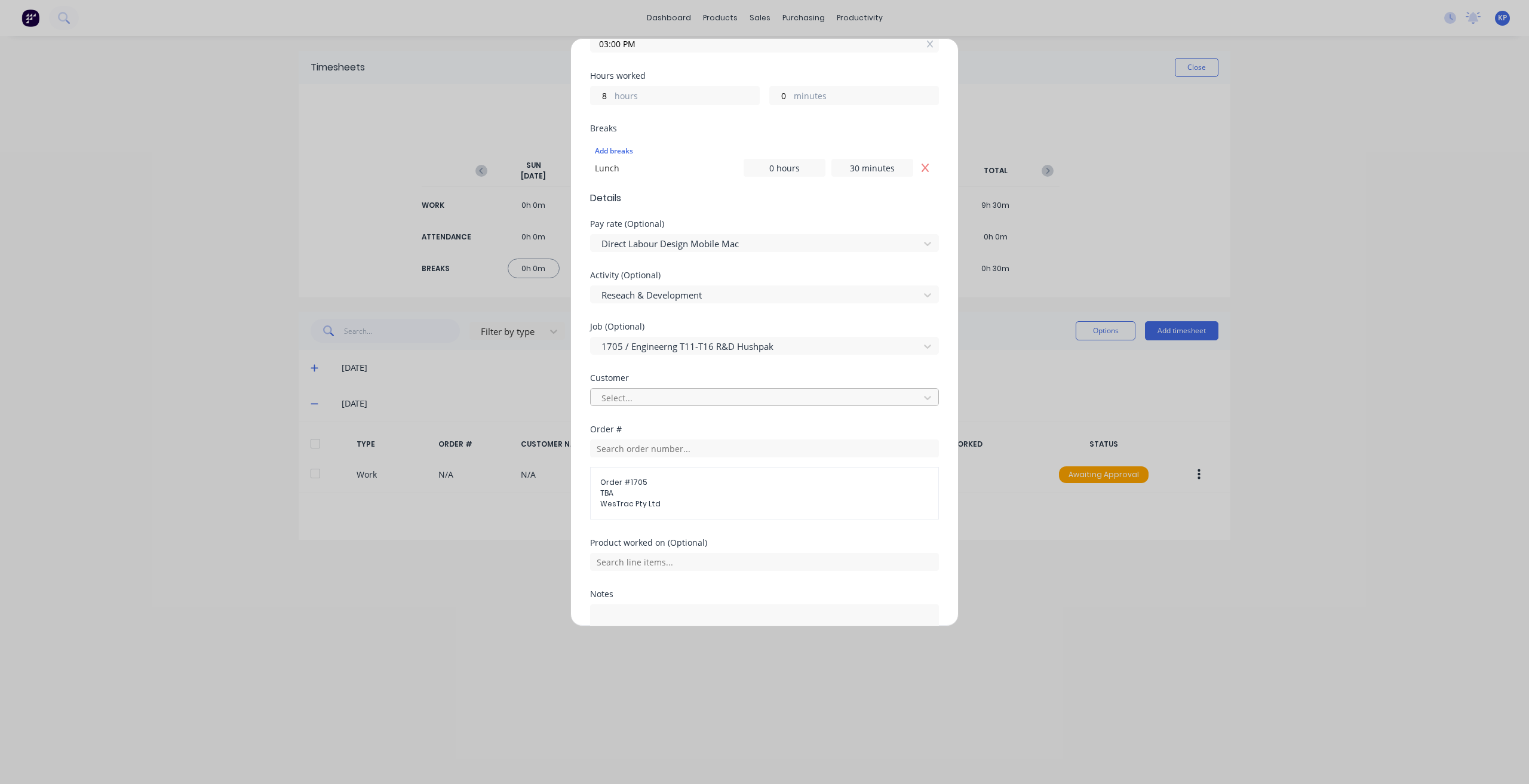
click at [636, 396] on div at bounding box center [757, 398] width 313 height 15
type input "westr"
click at [635, 423] on div "WesTrac Pty Ltd" at bounding box center [760, 422] width 340 height 22
click at [617, 562] on input "text" at bounding box center [764, 562] width 349 height 18
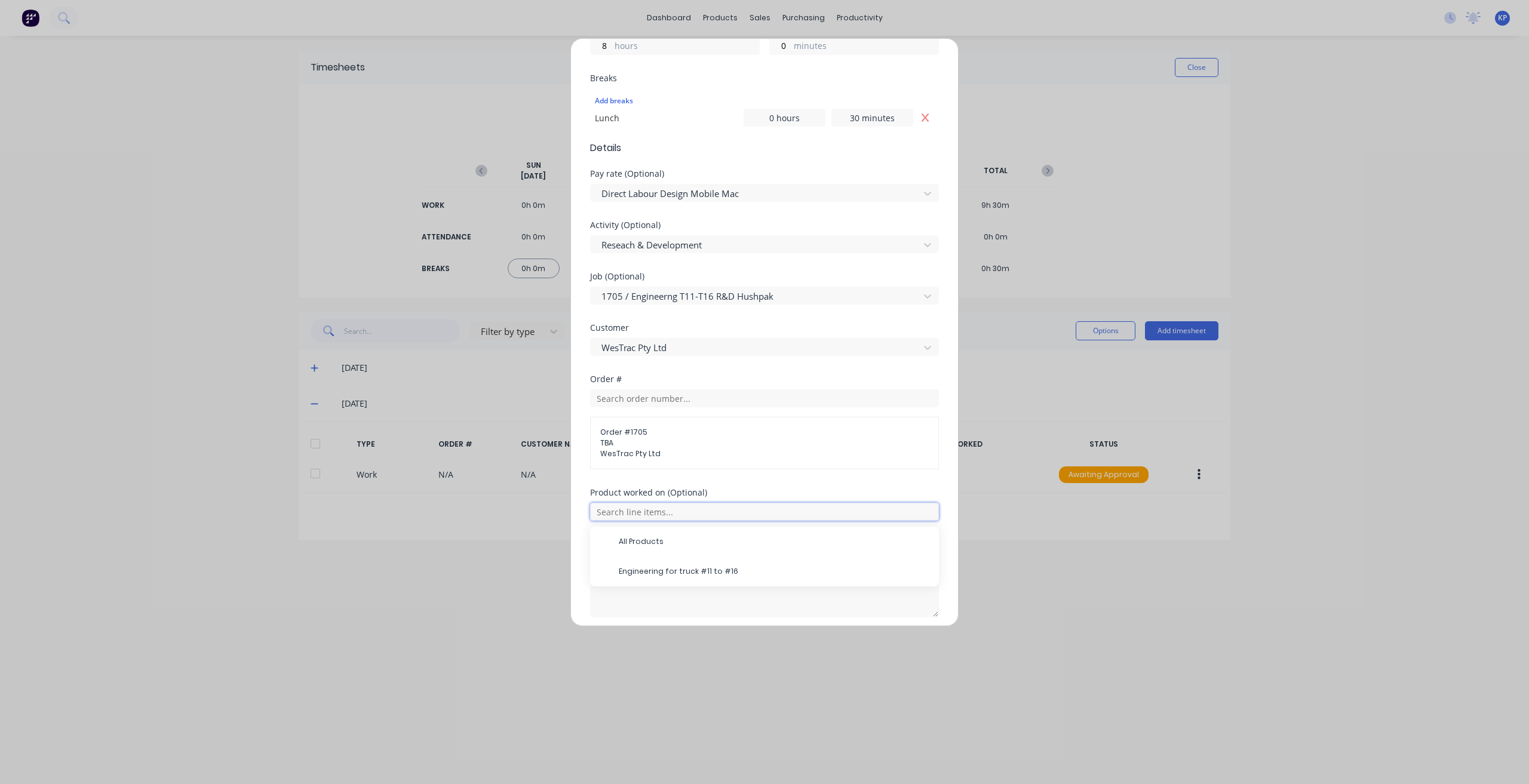
scroll to position [392, 0]
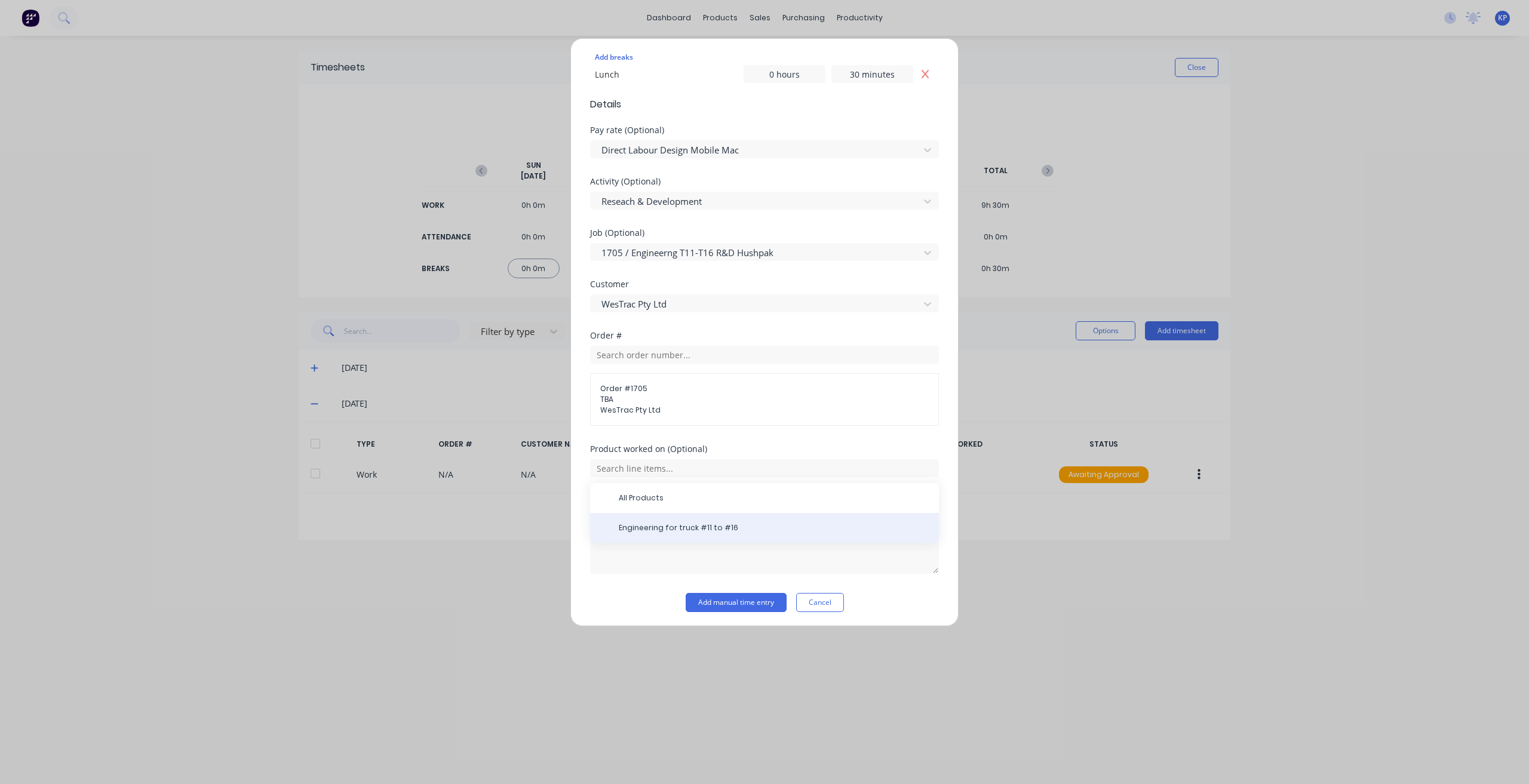
click at [647, 513] on div "Engineering for truck #11 to #16" at bounding box center [764, 528] width 349 height 30
click at [644, 525] on span "Engineering for truck #11 to #16" at bounding box center [774, 527] width 310 height 11
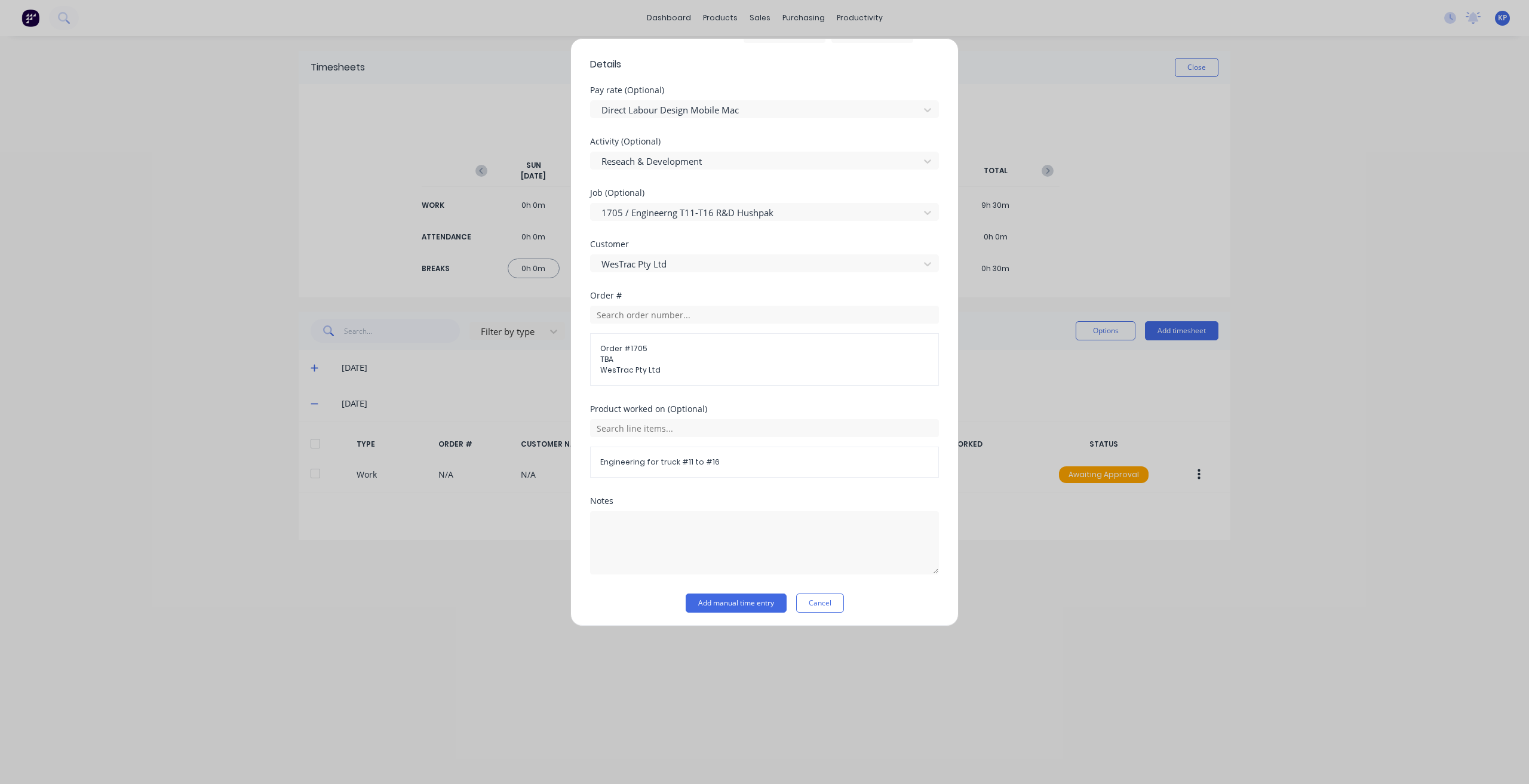
scroll to position [432, 0]
click at [634, 545] on textarea at bounding box center [764, 542] width 349 height 63
type textarea "Muffler R&D"
